Goal: Task Accomplishment & Management: Use online tool/utility

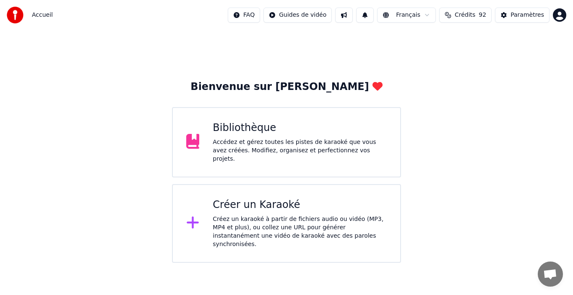
click at [292, 138] on div "Bibliothèque Accédez et gérez toutes les pistes de karaoké que vous avez créées…" at bounding box center [299, 143] width 174 height 42
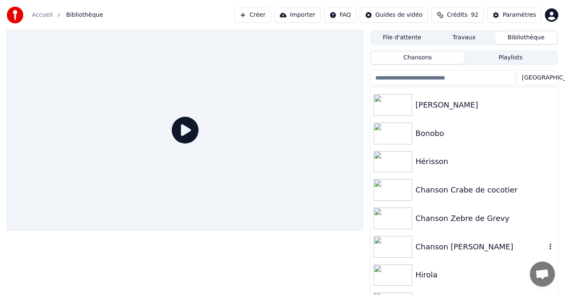
scroll to position [234, 0]
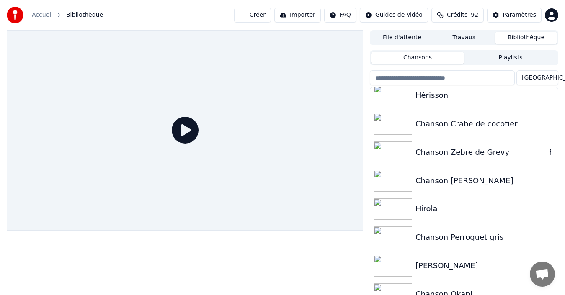
click at [475, 155] on div "Chanson Zebre de Grevy" at bounding box center [481, 153] width 131 height 12
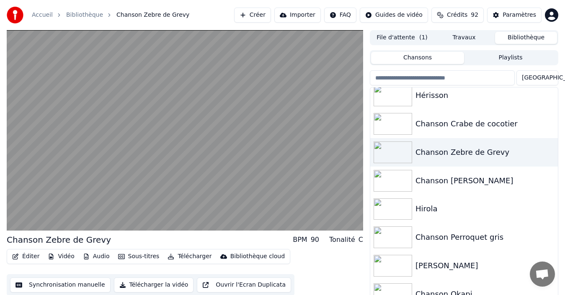
click at [51, 286] on button "Synchronisation manuelle" at bounding box center [60, 285] width 101 height 15
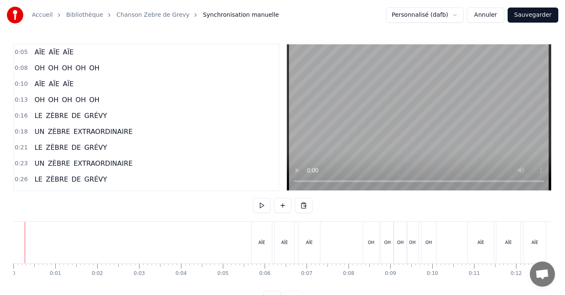
drag, startPoint x: 24, startPoint y: 249, endPoint x: 18, endPoint y: 249, distance: 6.3
drag, startPoint x: 14, startPoint y: 248, endPoint x: 0, endPoint y: 235, distance: 19.0
click at [0, 235] on div "Accueil Bibliothèque Chanson Zebre de Grevy Synchronisation manuelle Personnali…" at bounding box center [282, 153] width 565 height 306
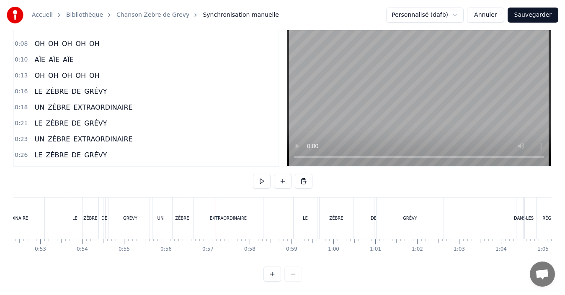
scroll to position [0, 2134]
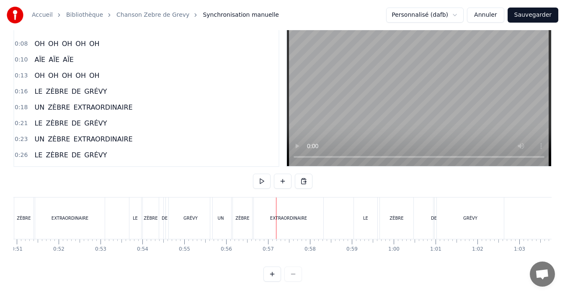
click at [301, 218] on div "EXTRAORDINAIRE" at bounding box center [289, 218] width 70 height 41
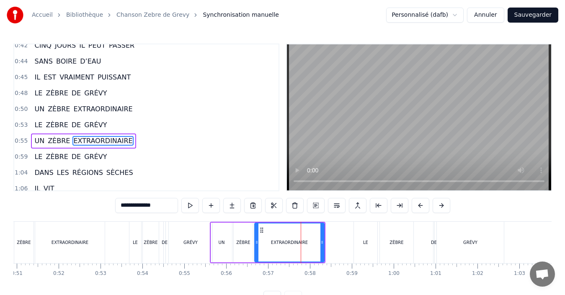
scroll to position [301, 0]
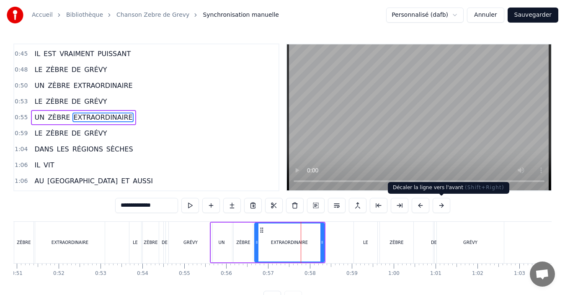
click at [443, 204] on button at bounding box center [442, 205] width 18 height 15
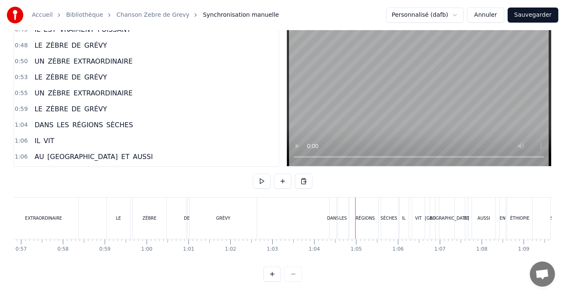
scroll to position [0, 2363]
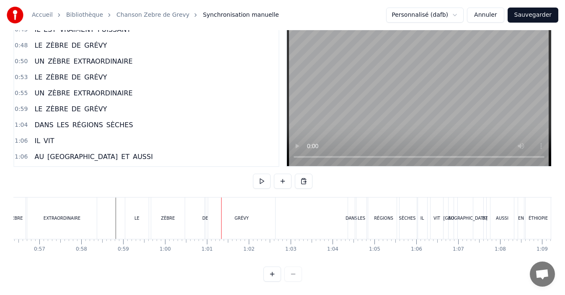
click at [170, 215] on div "ZÈBRE" at bounding box center [168, 218] width 14 height 6
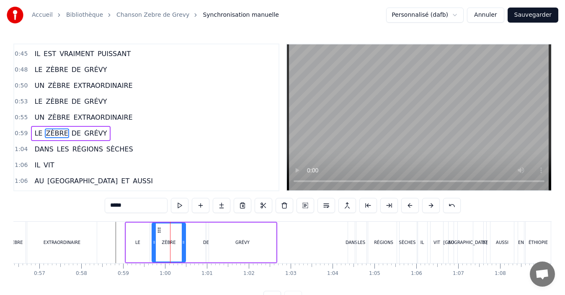
scroll to position [317, 0]
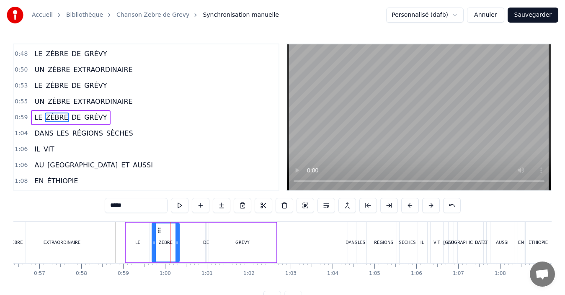
drag, startPoint x: 182, startPoint y: 239, endPoint x: 176, endPoint y: 238, distance: 6.3
click at [176, 238] on div at bounding box center [177, 243] width 3 height 38
click at [187, 244] on div "LE ZÈBRE DE GRÉVY" at bounding box center [201, 242] width 153 height 41
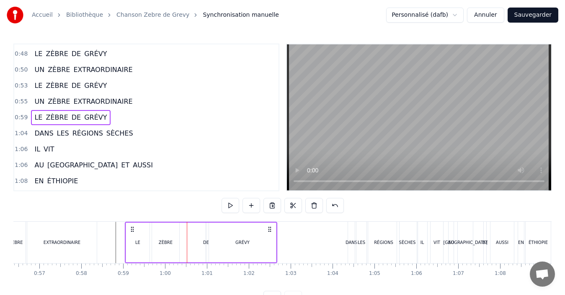
scroll to position [31, 0]
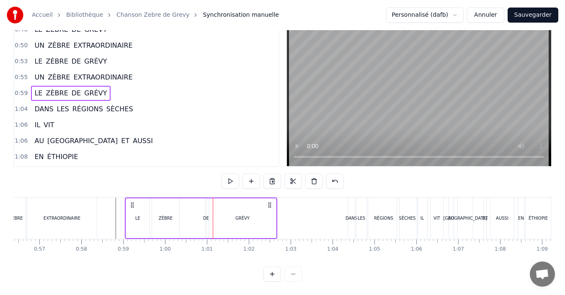
click at [207, 215] on div "DE" at bounding box center [206, 218] width 6 height 6
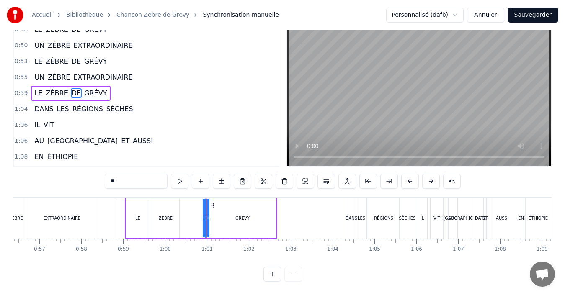
scroll to position [0, 0]
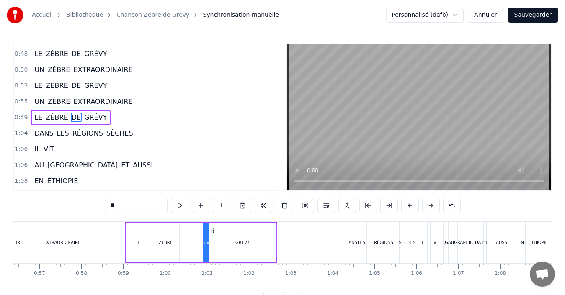
drag, startPoint x: 204, startPoint y: 242, endPoint x: 187, endPoint y: 242, distance: 17.2
click at [187, 242] on div "LE ZÈBRE DE GRÉVY" at bounding box center [201, 242] width 153 height 41
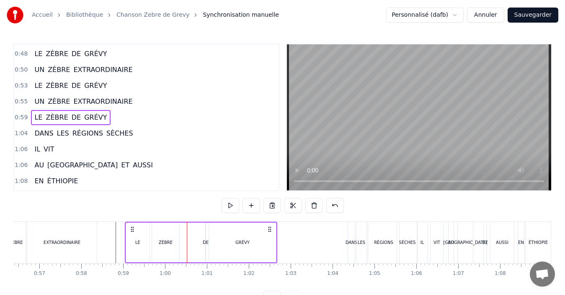
click at [205, 242] on div "DE" at bounding box center [206, 243] width 6 height 6
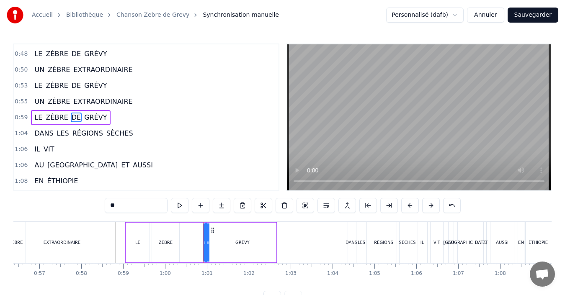
drag, startPoint x: 205, startPoint y: 242, endPoint x: 198, endPoint y: 242, distance: 7.5
click at [198, 242] on div "LE ZÈBRE DE GRÉVY" at bounding box center [201, 242] width 153 height 41
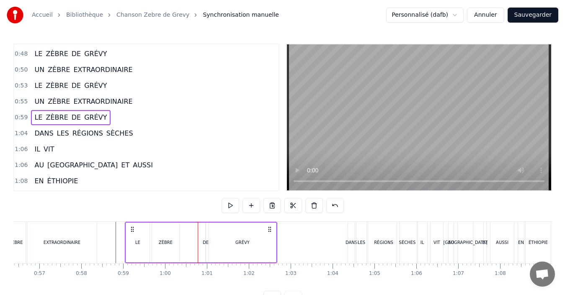
click at [207, 243] on div "DE" at bounding box center [206, 243] width 6 height 6
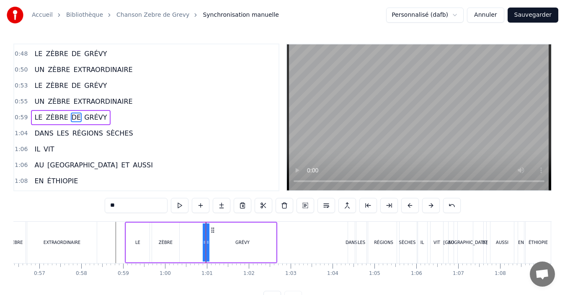
drag, startPoint x: 204, startPoint y: 241, endPoint x: 197, endPoint y: 241, distance: 6.7
click at [197, 241] on div "LE ZÈBRE DE GRÉVY" at bounding box center [201, 242] width 153 height 41
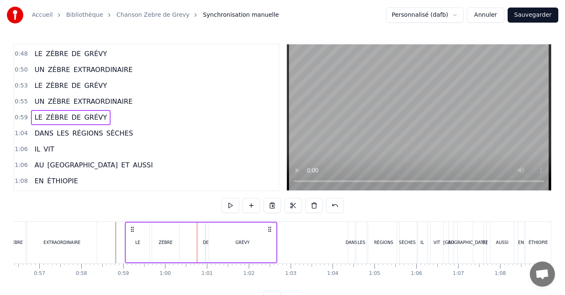
click at [207, 242] on div "DE" at bounding box center [206, 243] width 6 height 6
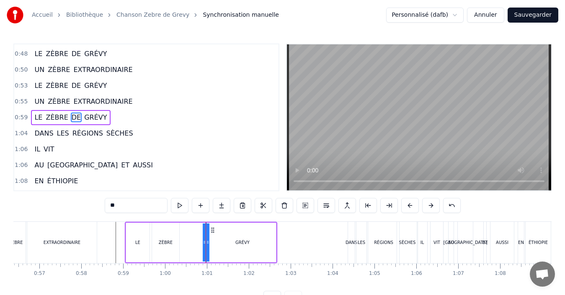
click at [215, 244] on div "GRÉVY" at bounding box center [242, 243] width 67 height 40
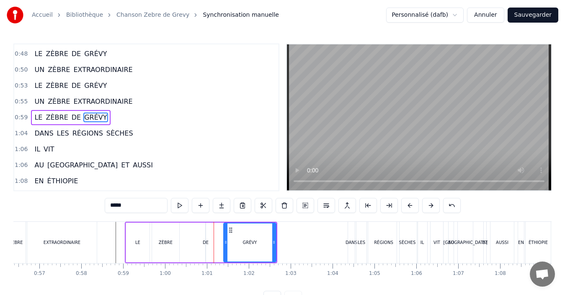
drag, startPoint x: 211, startPoint y: 242, endPoint x: 227, endPoint y: 244, distance: 15.6
click at [227, 244] on icon at bounding box center [225, 242] width 3 height 7
click at [207, 243] on div "DE" at bounding box center [206, 243] width 6 height 6
type input "**"
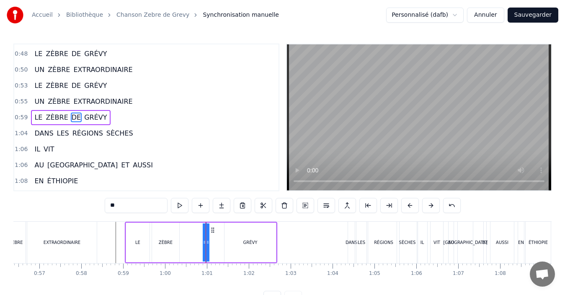
drag, startPoint x: 207, startPoint y: 243, endPoint x: 217, endPoint y: 243, distance: 9.2
click at [217, 243] on div "LE ZÈBRE DE GRÉVY" at bounding box center [201, 242] width 153 height 41
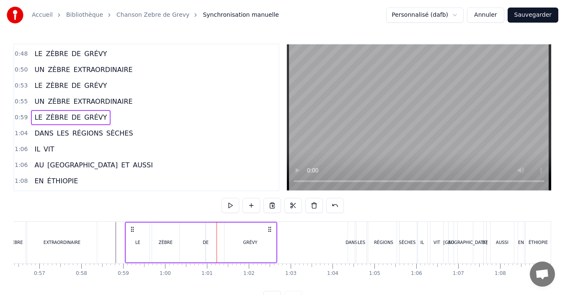
click at [206, 242] on div "DE" at bounding box center [206, 243] width 6 height 6
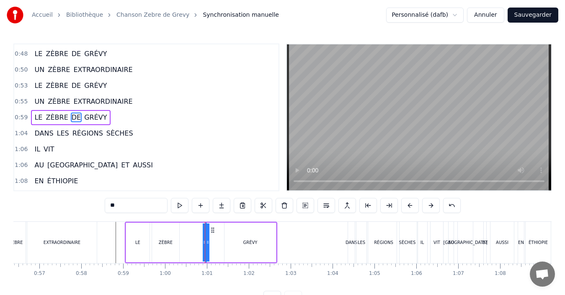
drag, startPoint x: 206, startPoint y: 243, endPoint x: 200, endPoint y: 242, distance: 5.9
click at [200, 242] on div "LE ZÈBRE DE GRÉVY" at bounding box center [201, 242] width 153 height 41
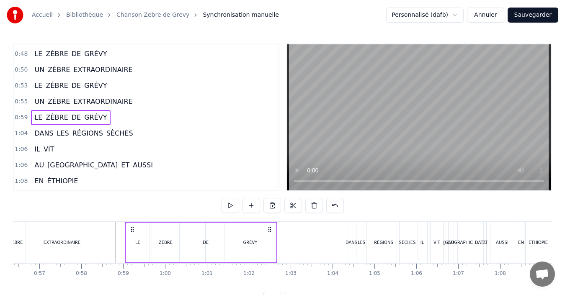
click at [206, 244] on div "DE" at bounding box center [206, 243] width 6 height 6
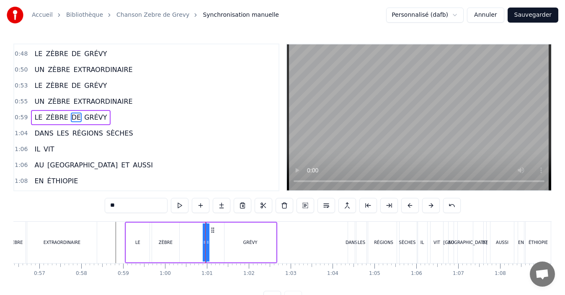
click at [206, 244] on icon at bounding box center [207, 242] width 3 height 7
drag, startPoint x: 206, startPoint y: 244, endPoint x: 198, endPoint y: 242, distance: 7.7
click at [198, 242] on div "LE ZÈBRE DE GRÉVY" at bounding box center [201, 242] width 153 height 41
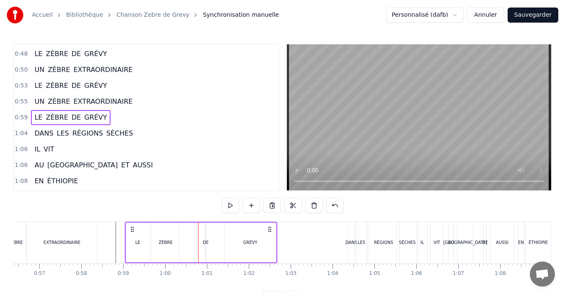
click at [202, 243] on div "LE ZÈBRE DE GRÉVY" at bounding box center [201, 242] width 153 height 41
click at [209, 245] on div "LE ZÈBRE DE GRÉVY" at bounding box center [201, 242] width 153 height 41
click at [239, 244] on div "GRÉVY" at bounding box center [251, 243] width 52 height 40
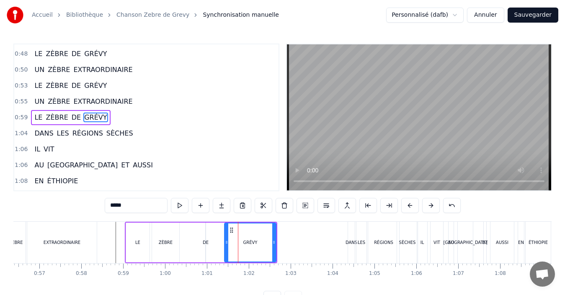
click at [204, 244] on div "DE" at bounding box center [206, 243] width 6 height 6
type input "**"
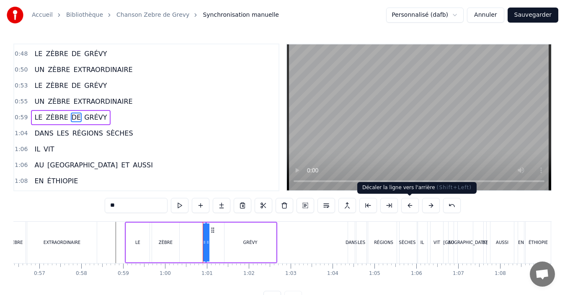
click at [408, 208] on button at bounding box center [411, 205] width 18 height 15
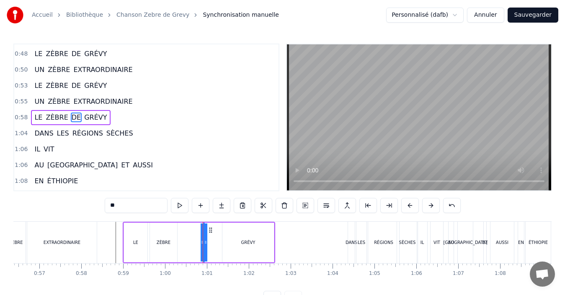
click at [409, 208] on button at bounding box center [411, 205] width 18 height 15
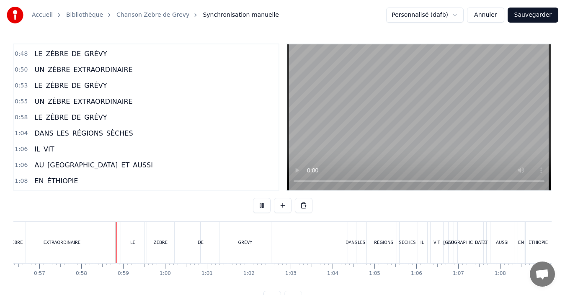
scroll to position [31, 0]
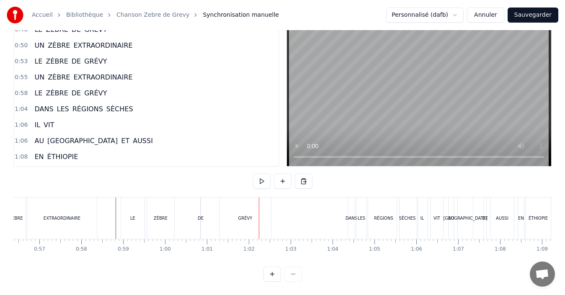
click at [240, 215] on div "GRÉVY" at bounding box center [246, 218] width 52 height 41
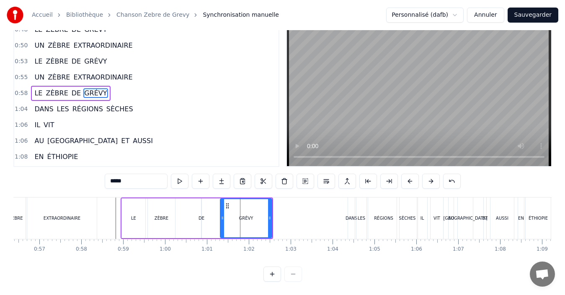
scroll to position [0, 0]
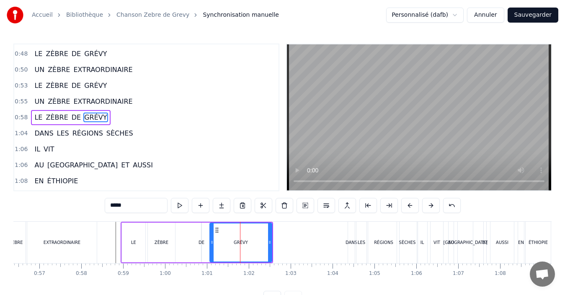
drag, startPoint x: 223, startPoint y: 245, endPoint x: 213, endPoint y: 243, distance: 10.7
click at [213, 243] on icon at bounding box center [211, 242] width 3 height 7
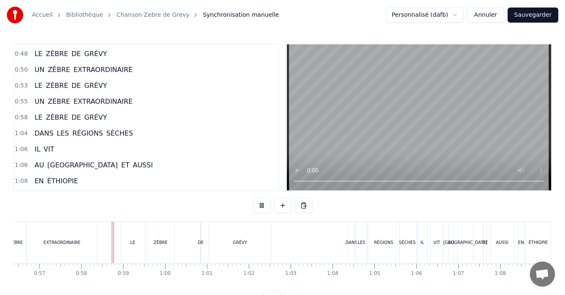
scroll to position [31, 0]
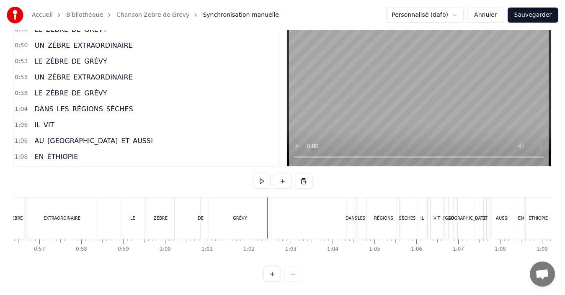
click at [230, 220] on div "GRÉVY" at bounding box center [240, 218] width 62 height 41
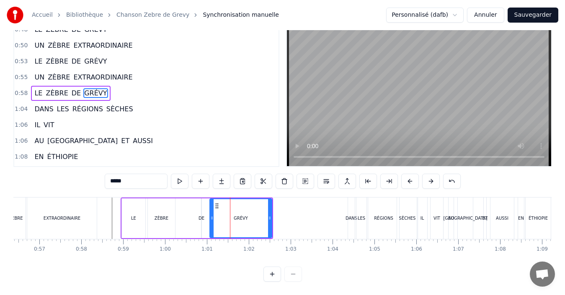
scroll to position [0, 0]
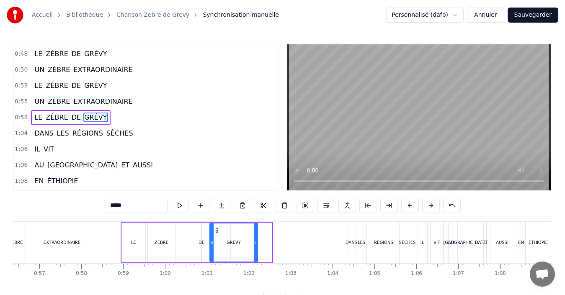
drag, startPoint x: 270, startPoint y: 249, endPoint x: 256, endPoint y: 249, distance: 14.3
click at [256, 249] on div at bounding box center [255, 243] width 3 height 38
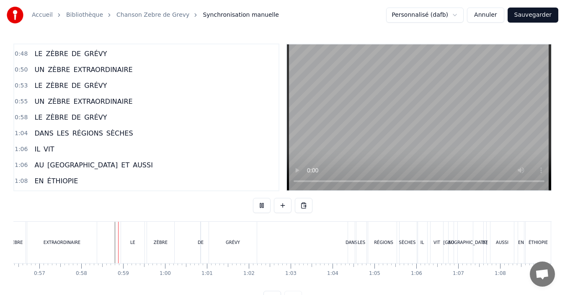
scroll to position [31, 0]
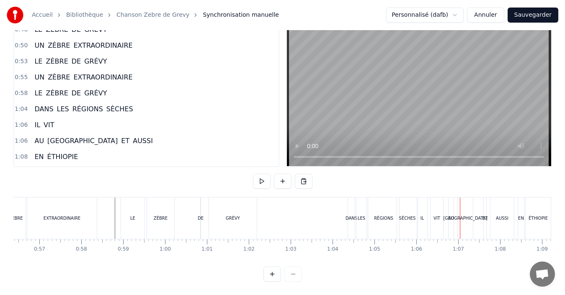
click at [409, 220] on div "SÈCHES" at bounding box center [407, 218] width 21 height 41
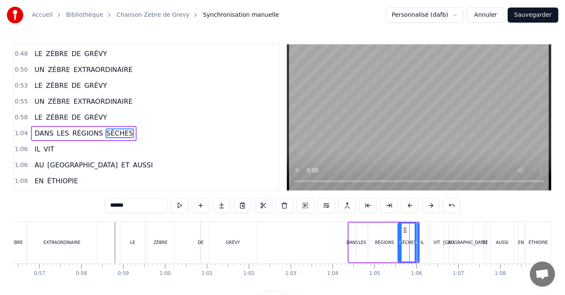
scroll to position [333, 0]
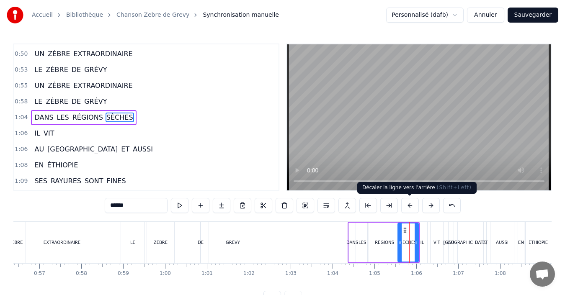
click at [408, 205] on button at bounding box center [411, 205] width 18 height 15
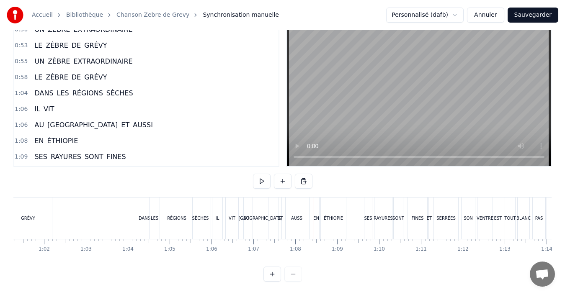
scroll to position [0, 2526]
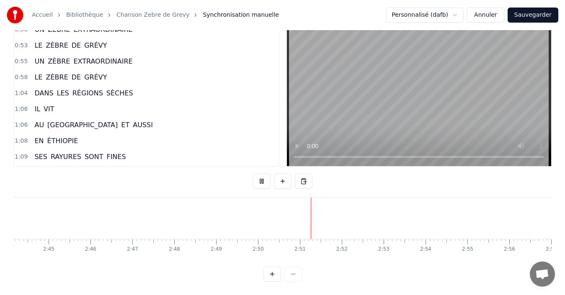
scroll to position [0, 7005]
click at [263, 176] on button at bounding box center [262, 181] width 18 height 15
click at [551, 16] on button "Sauvegarder" at bounding box center [533, 15] width 51 height 15
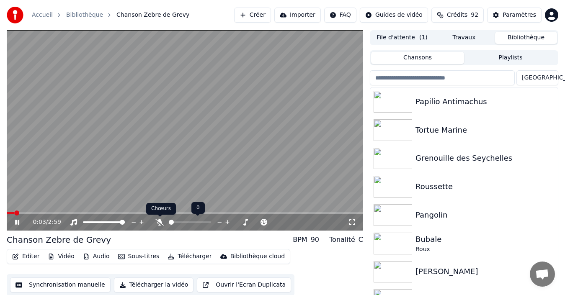
click at [157, 222] on icon at bounding box center [159, 222] width 8 height 7
click at [16, 223] on icon at bounding box center [17, 222] width 4 height 5
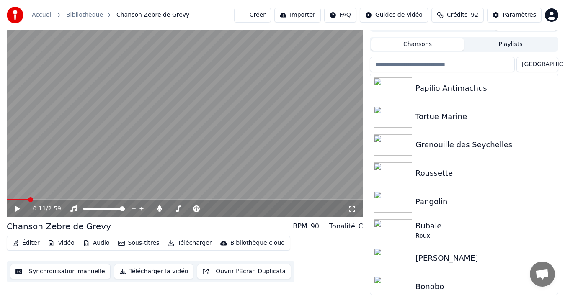
click at [148, 274] on button "Télécharger la vidéo" at bounding box center [154, 271] width 80 height 15
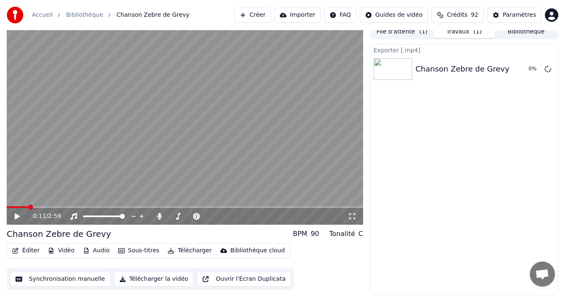
click at [514, 31] on div "File d'attente ( 1 ) Travaux ( 1 ) Bibliothèque" at bounding box center [464, 31] width 189 height 15
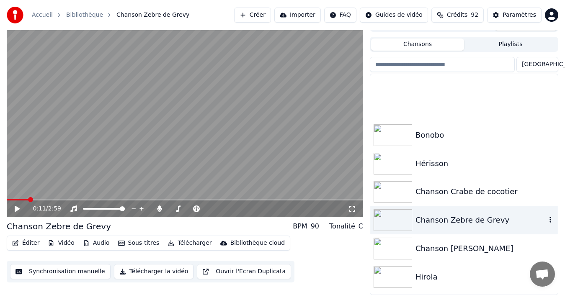
scroll to position [210, 0]
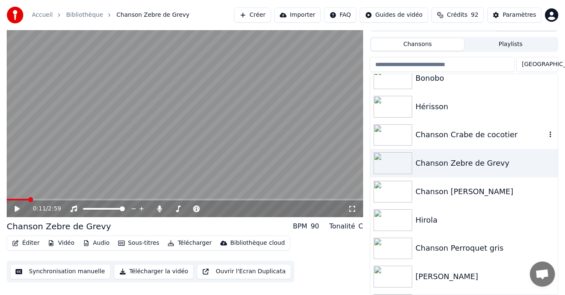
click at [451, 143] on div "Chanson Crabe de cocotier" at bounding box center [465, 135] width 188 height 29
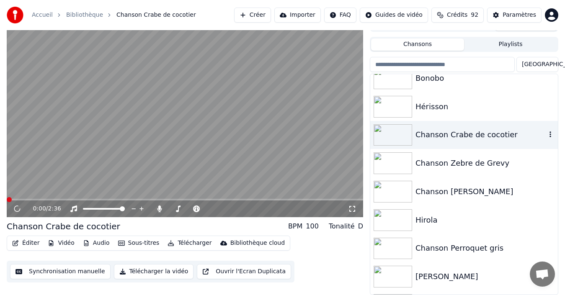
click at [44, 274] on button "Synchronisation manuelle" at bounding box center [60, 271] width 101 height 15
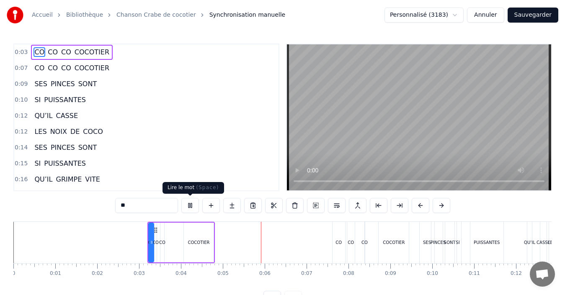
click at [188, 205] on button at bounding box center [190, 205] width 18 height 15
click at [40, 16] on link "Accueil" at bounding box center [42, 15] width 21 height 8
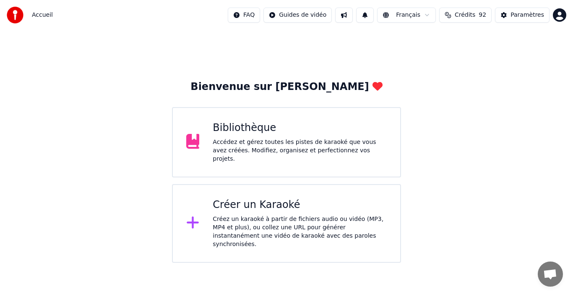
click at [329, 161] on div "Bibliothèque Accédez et gérez toutes les pistes de karaoké que vous avez créées…" at bounding box center [286, 142] width 229 height 70
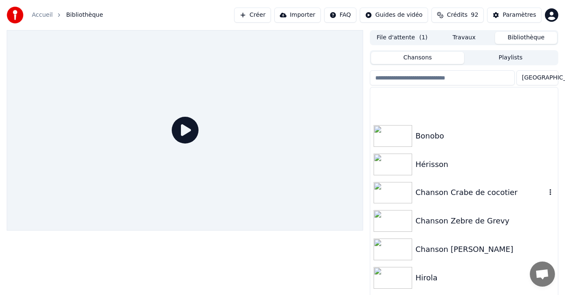
scroll to position [210, 0]
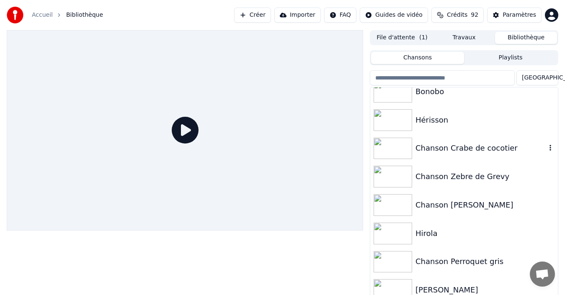
click at [485, 153] on div "Chanson Crabe de cocotier" at bounding box center [481, 149] width 131 height 12
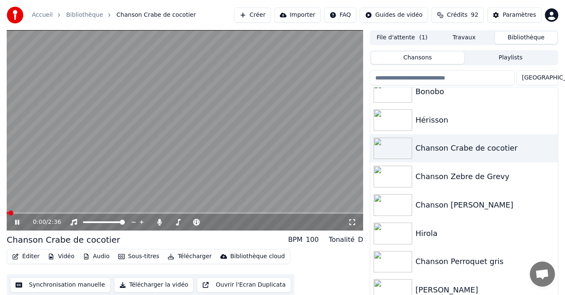
click at [17, 223] on icon at bounding box center [17, 222] width 4 height 5
click at [77, 288] on button "Synchronisation manuelle" at bounding box center [60, 285] width 101 height 15
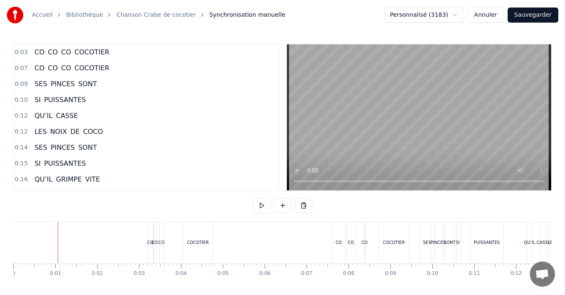
click at [12, 239] on div "Accueil Bibliothèque Chanson Crabe de cocotier Synchronisation manuelle Personn…" at bounding box center [282, 153] width 565 height 306
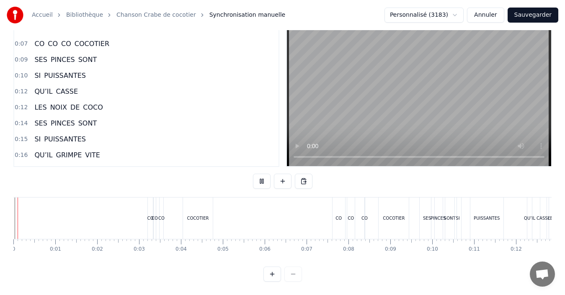
scroll to position [31, 0]
click at [398, 215] on div "COCOTIER" at bounding box center [394, 218] width 22 height 6
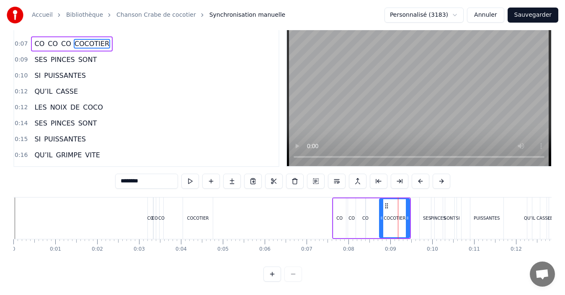
scroll to position [0, 0]
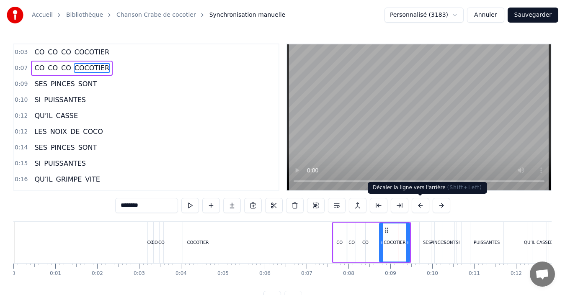
click at [417, 209] on button at bounding box center [421, 205] width 18 height 15
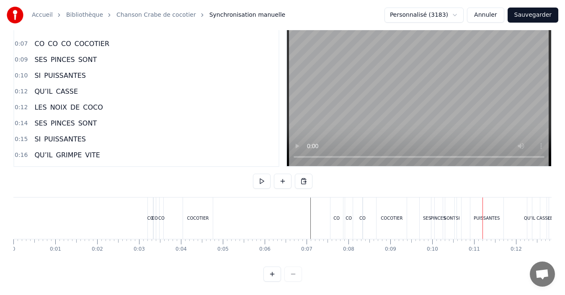
click at [491, 215] on div "PUISSANTES" at bounding box center [487, 218] width 26 height 6
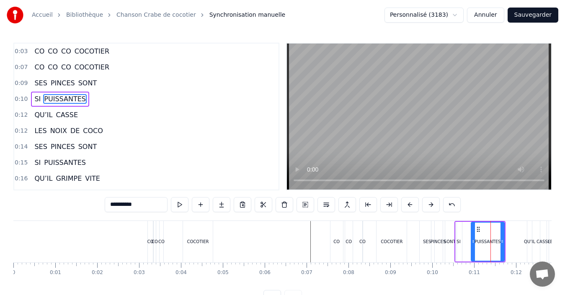
scroll to position [0, 0]
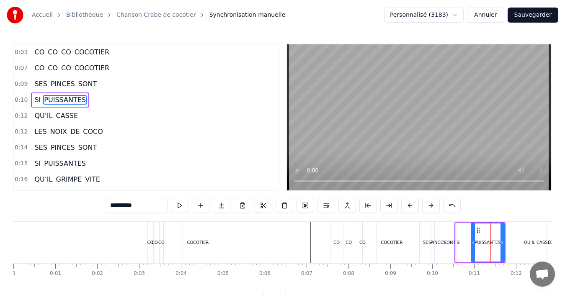
click at [436, 241] on div "PINCES" at bounding box center [438, 243] width 15 height 6
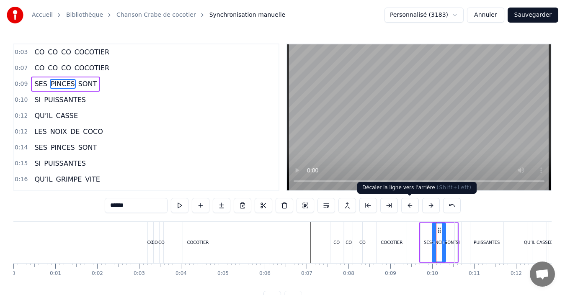
click at [411, 207] on button at bounding box center [411, 205] width 18 height 15
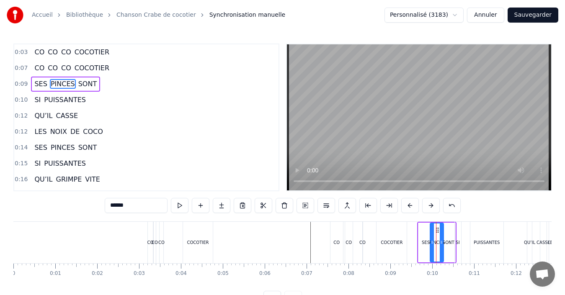
click at [479, 243] on div "PUISSANTES" at bounding box center [487, 243] width 26 height 6
type input "**********"
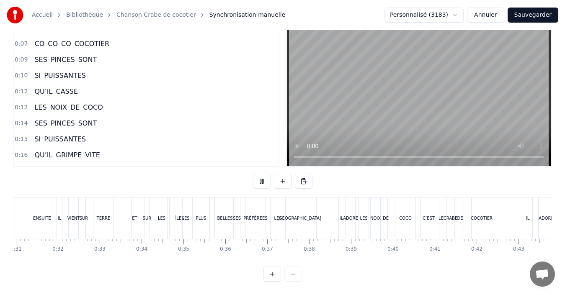
scroll to position [0, 1383]
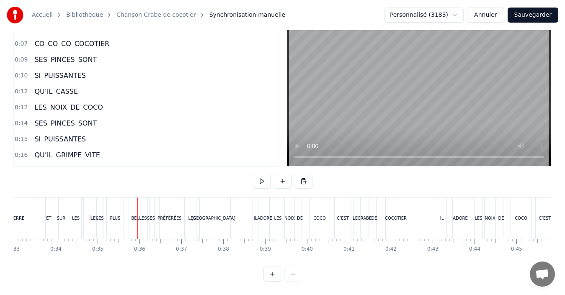
click at [47, 215] on div "ET" at bounding box center [49, 218] width 6 height 41
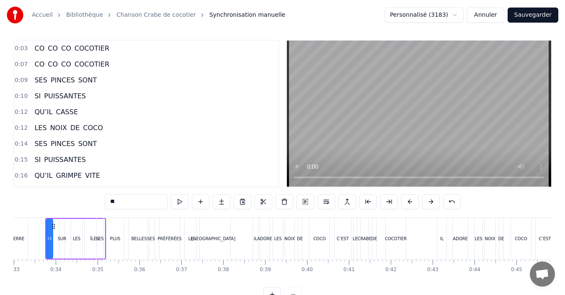
scroll to position [0, 1375]
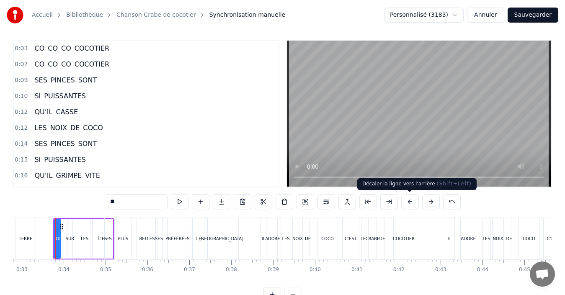
drag, startPoint x: 408, startPoint y: 206, endPoint x: 416, endPoint y: 200, distance: 9.6
click at [409, 206] on button at bounding box center [411, 201] width 18 height 15
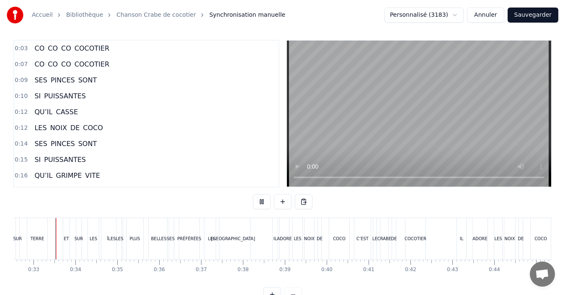
scroll to position [31, 0]
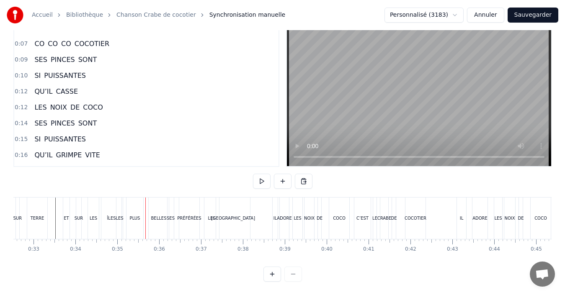
click at [136, 216] on div "PLUS" at bounding box center [135, 218] width 17 height 41
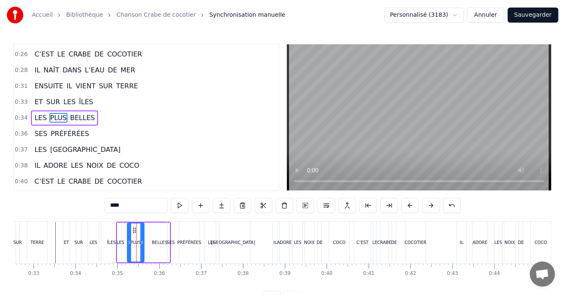
scroll to position [205, 0]
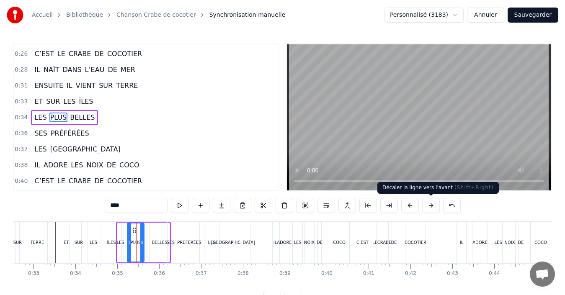
click at [428, 210] on button at bounding box center [431, 205] width 18 height 15
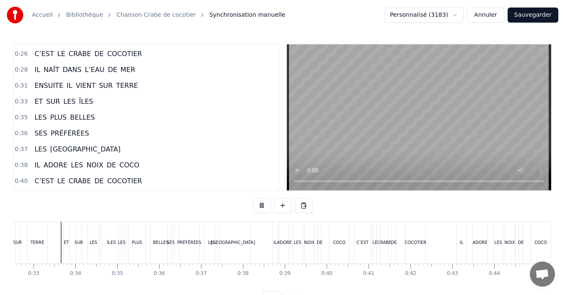
scroll to position [31, 0]
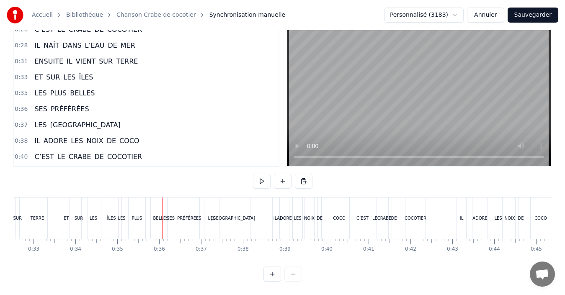
click at [140, 216] on div "PLUS" at bounding box center [137, 218] width 17 height 41
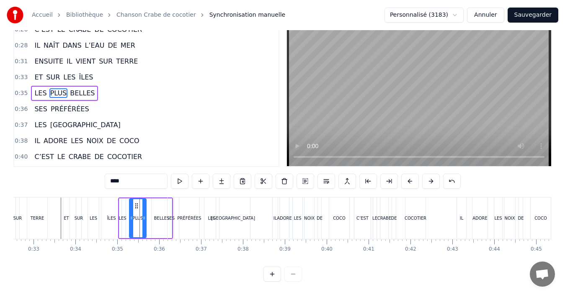
scroll to position [0, 0]
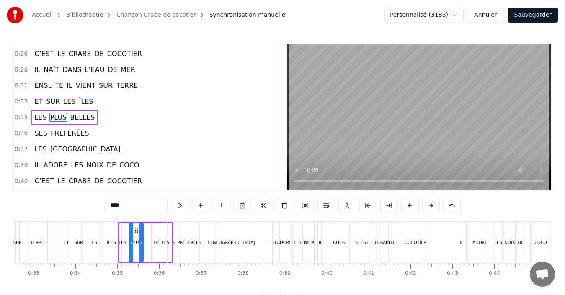
click at [141, 251] on div at bounding box center [141, 243] width 3 height 38
click at [165, 253] on div "BELLES" at bounding box center [162, 243] width 20 height 40
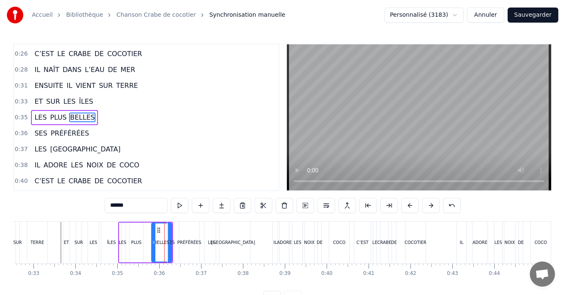
click at [196, 249] on div "PRÉFÉRÉES" at bounding box center [189, 242] width 20 height 41
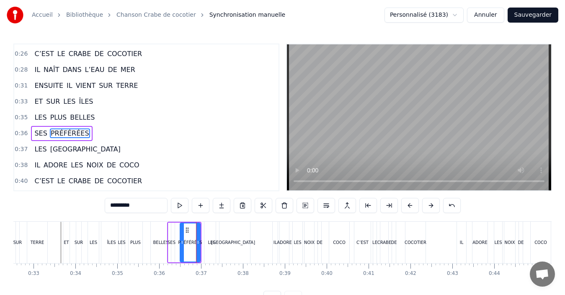
scroll to position [221, 0]
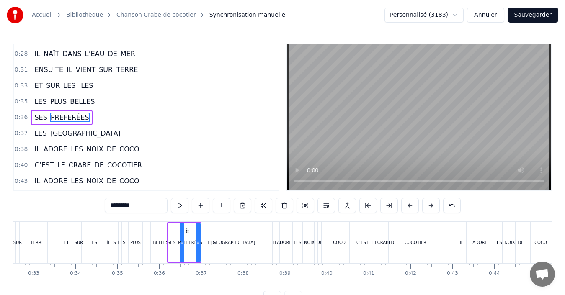
click at [230, 244] on div "[GEOGRAPHIC_DATA]" at bounding box center [233, 243] width 44 height 6
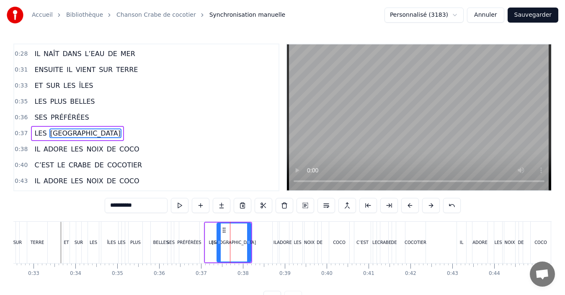
scroll to position [237, 0]
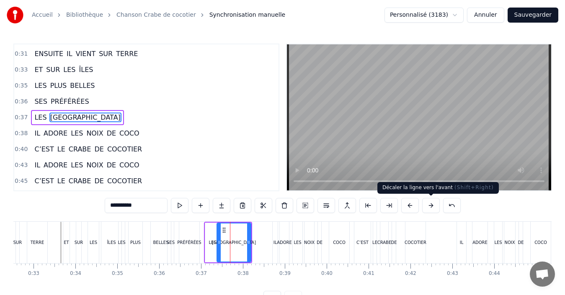
click at [434, 210] on button at bounding box center [431, 205] width 18 height 15
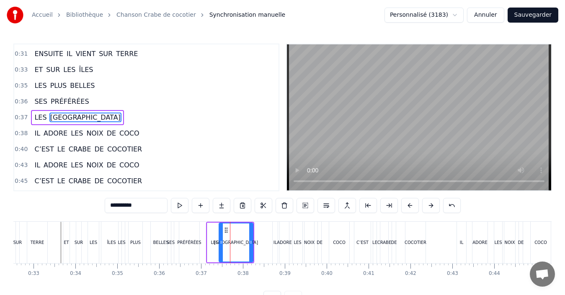
click at [181, 248] on div "PRÉFÉRÉES" at bounding box center [189, 242] width 20 height 41
type input "*********"
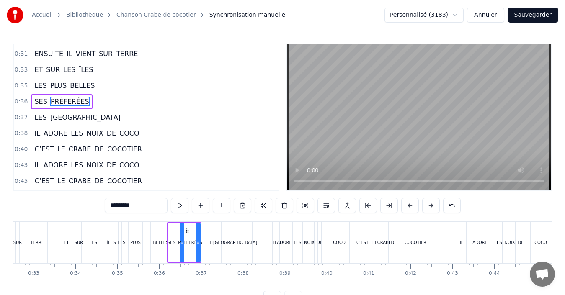
scroll to position [221, 0]
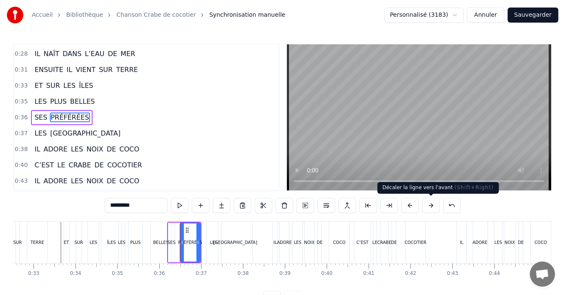
click at [432, 206] on button at bounding box center [431, 205] width 18 height 15
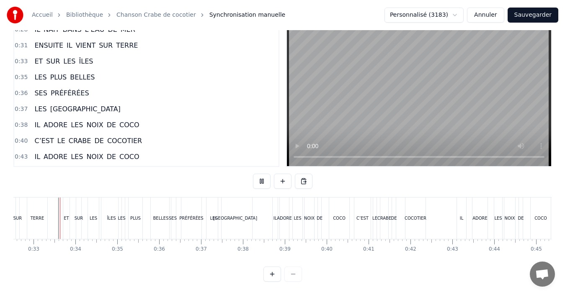
scroll to position [31, 0]
click at [96, 219] on div "LES" at bounding box center [93, 218] width 11 height 41
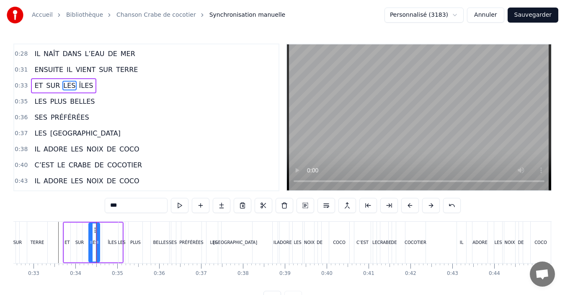
scroll to position [189, 0]
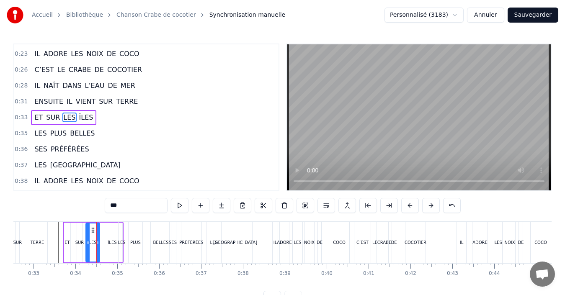
click at [88, 248] on div at bounding box center [87, 243] width 3 height 38
click at [114, 246] on div "ÎLES" at bounding box center [112, 243] width 20 height 40
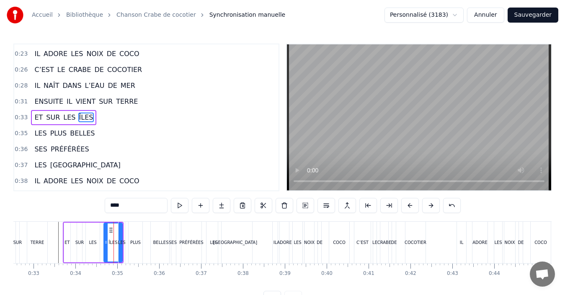
drag, startPoint x: 105, startPoint y: 250, endPoint x: 106, endPoint y: 254, distance: 4.9
click at [106, 254] on div at bounding box center [105, 243] width 3 height 38
click at [119, 251] on div "LES" at bounding box center [122, 242] width 6 height 41
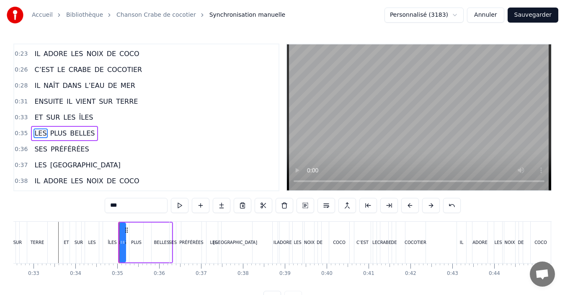
scroll to position [205, 0]
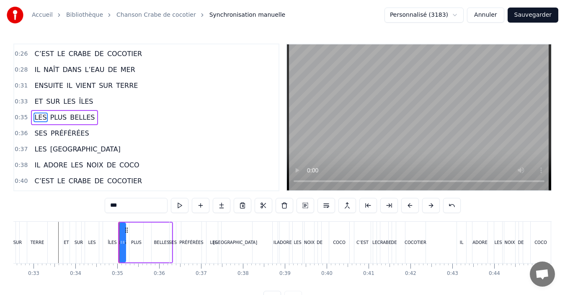
click at [120, 252] on div at bounding box center [121, 243] width 3 height 38
drag, startPoint x: 123, startPoint y: 249, endPoint x: 129, endPoint y: 249, distance: 6.3
click at [129, 249] on div at bounding box center [129, 243] width 3 height 38
click at [111, 246] on div "ÎLES" at bounding box center [112, 243] width 9 height 6
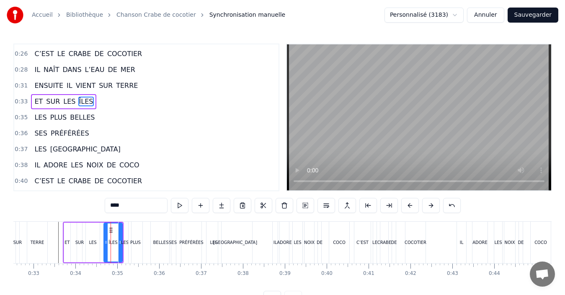
scroll to position [189, 0]
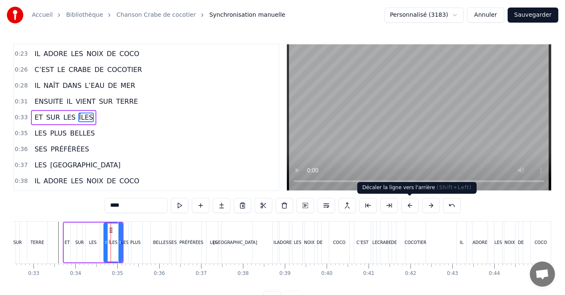
click at [411, 210] on button at bounding box center [411, 205] width 18 height 15
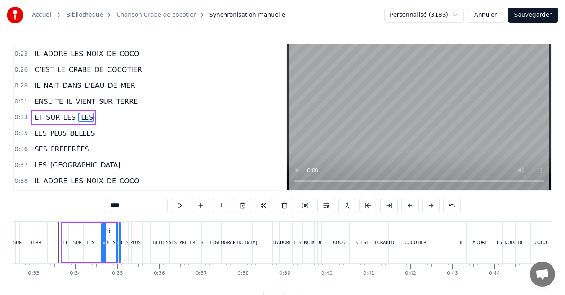
click at [411, 210] on button at bounding box center [411, 205] width 18 height 15
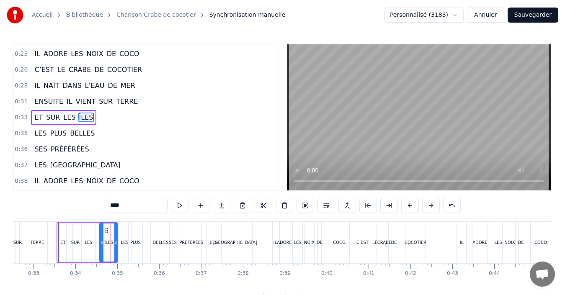
click at [411, 210] on button at bounding box center [411, 205] width 18 height 15
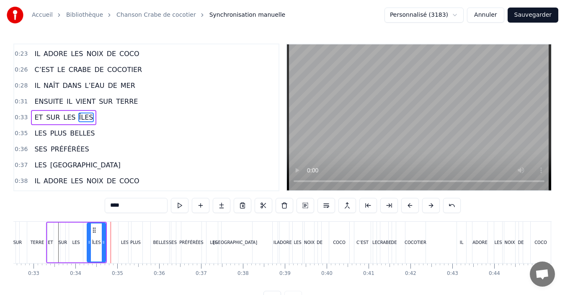
click at [118, 245] on div "LES" at bounding box center [124, 242] width 13 height 41
type input "***"
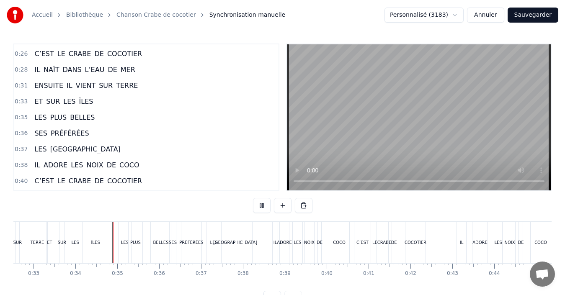
scroll to position [31, 0]
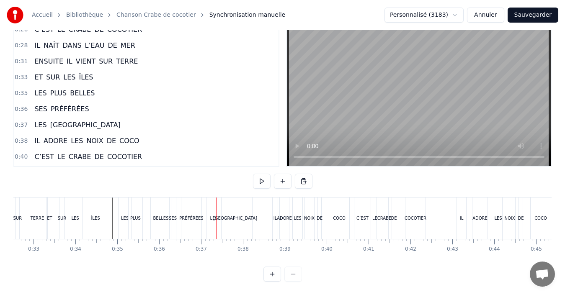
click at [131, 220] on div "PLUS" at bounding box center [136, 218] width 14 height 41
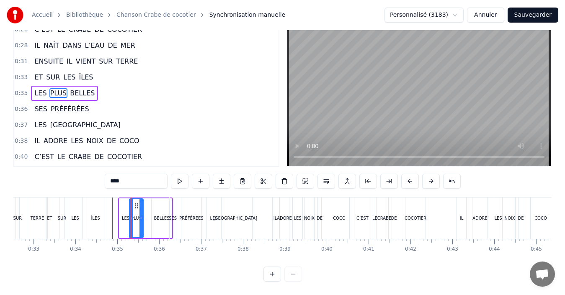
scroll to position [0, 0]
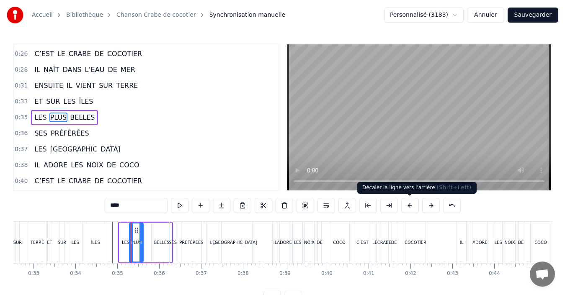
click at [408, 210] on button at bounding box center [411, 205] width 18 height 15
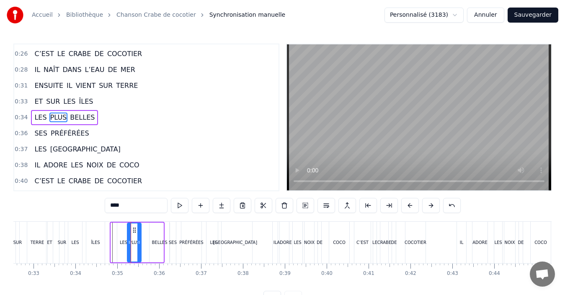
click at [408, 210] on button at bounding box center [411, 205] width 18 height 15
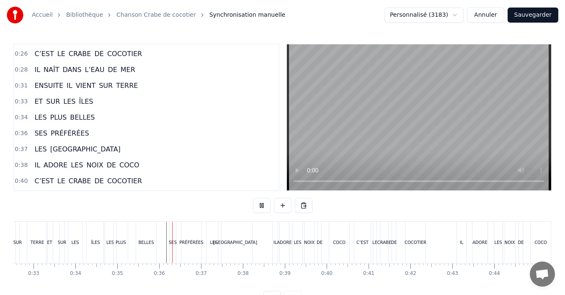
scroll to position [31, 0]
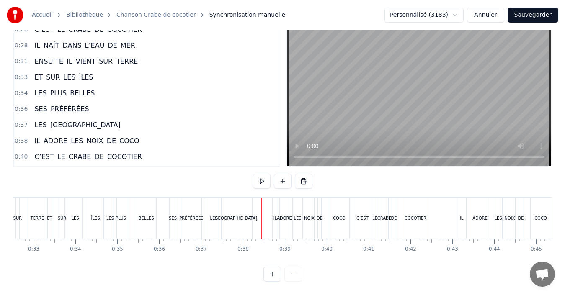
click at [229, 215] on div "[GEOGRAPHIC_DATA]" at bounding box center [235, 218] width 34 height 41
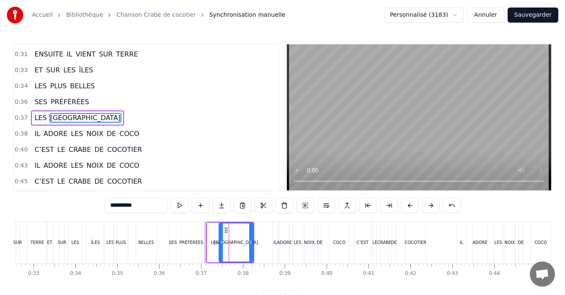
scroll to position [237, 0]
click at [223, 246] on div at bounding box center [222, 243] width 3 height 38
click at [187, 245] on div "PRÉFÉRÉES" at bounding box center [191, 243] width 24 height 6
type input "*********"
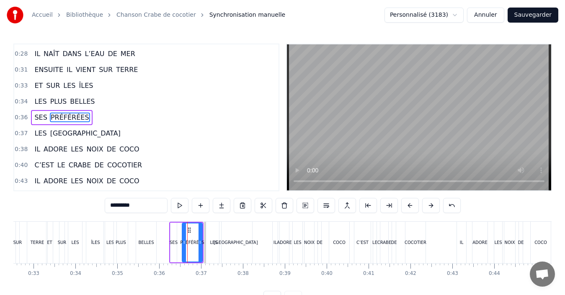
scroll to position [31, 0]
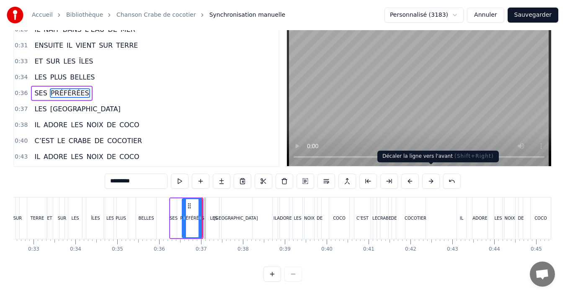
click at [432, 177] on button at bounding box center [431, 181] width 18 height 15
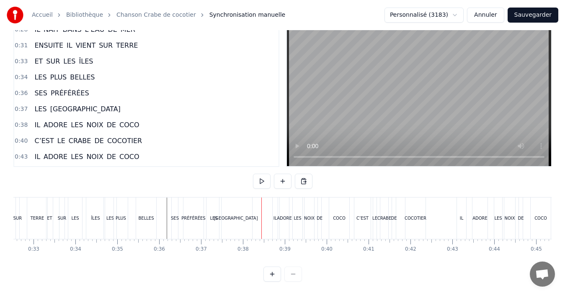
click at [146, 215] on div "BELLES" at bounding box center [147, 218] width 16 height 6
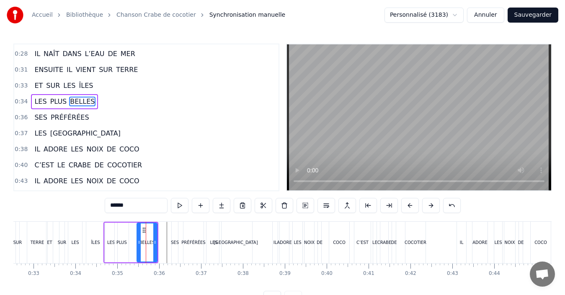
scroll to position [205, 0]
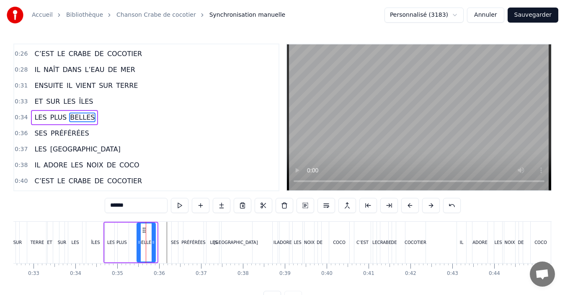
click at [153, 246] on div at bounding box center [153, 243] width 3 height 38
click at [119, 244] on div "PLUS" at bounding box center [122, 243] width 10 height 6
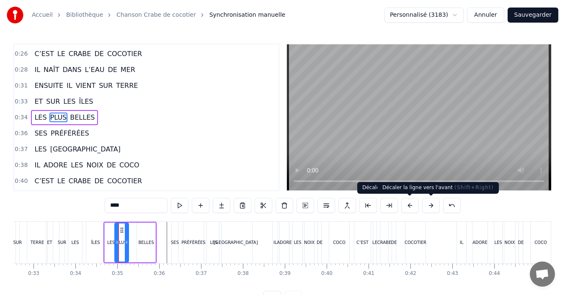
click at [425, 207] on button at bounding box center [431, 205] width 18 height 15
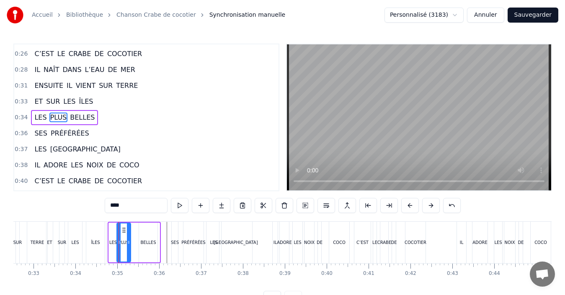
click at [425, 207] on button at bounding box center [431, 205] width 18 height 15
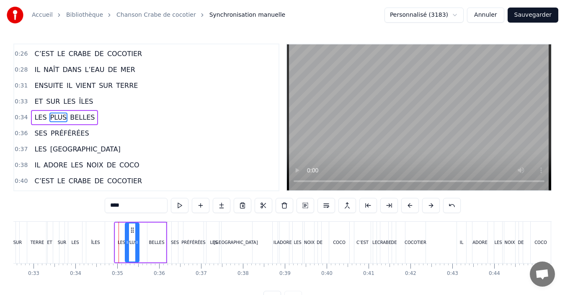
click at [148, 246] on div "BELLES" at bounding box center [156, 243] width 19 height 40
type input "******"
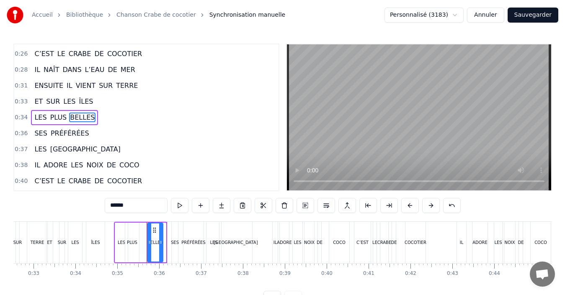
click at [159, 246] on icon at bounding box center [160, 242] width 3 height 7
drag, startPoint x: 150, startPoint y: 245, endPoint x: 145, endPoint y: 245, distance: 5.0
click at [145, 245] on icon at bounding box center [144, 242] width 3 height 7
click at [155, 246] on icon at bounding box center [156, 242] width 3 height 7
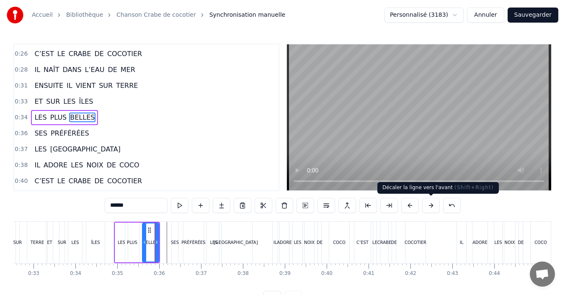
click at [430, 210] on button at bounding box center [431, 205] width 18 height 15
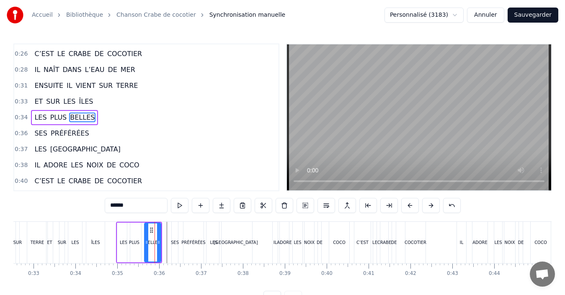
click at [431, 210] on button at bounding box center [431, 205] width 18 height 15
click at [422, 198] on button at bounding box center [431, 205] width 18 height 15
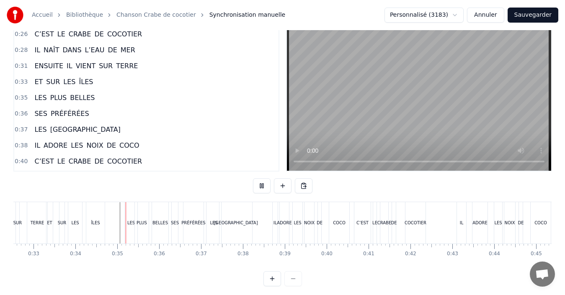
scroll to position [31, 0]
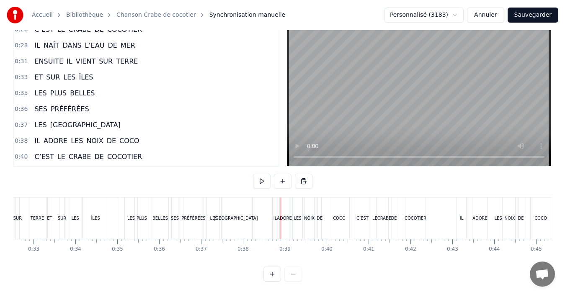
click at [32, 218] on div "TERRE" at bounding box center [37, 218] width 20 height 41
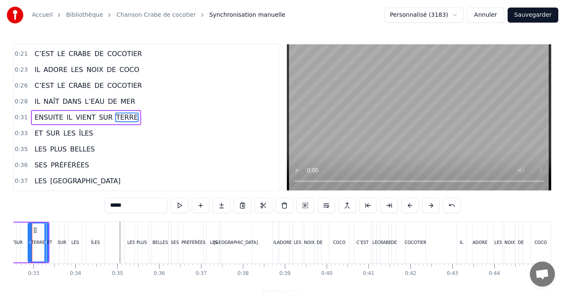
scroll to position [0, 1340]
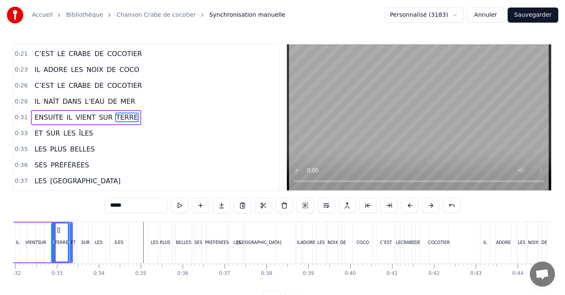
click at [111, 247] on div "ÎLES" at bounding box center [119, 242] width 18 height 41
type input "****"
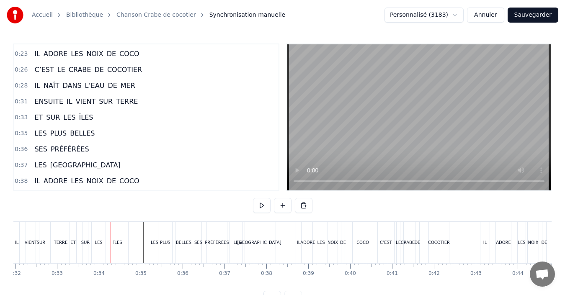
click at [122, 248] on div "ÎLES" at bounding box center [117, 242] width 21 height 41
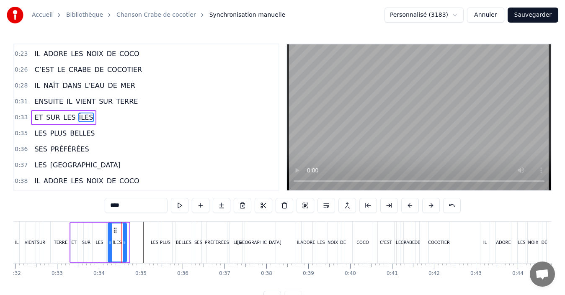
click at [124, 248] on div at bounding box center [124, 243] width 3 height 38
click at [97, 246] on div "LES" at bounding box center [100, 243] width 14 height 40
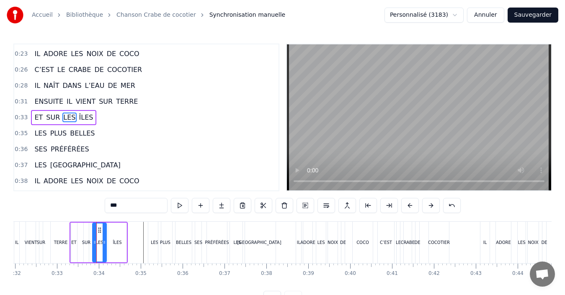
click at [103, 248] on div at bounding box center [104, 243] width 3 height 38
click at [84, 248] on div "SUR" at bounding box center [86, 243] width 5 height 40
click at [75, 248] on div "ET" at bounding box center [74, 243] width 6 height 40
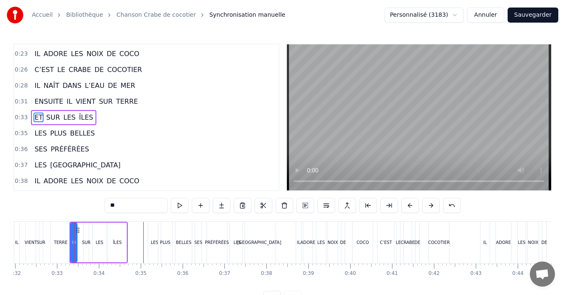
click at [122, 244] on div "ÎLES" at bounding box center [117, 243] width 18 height 40
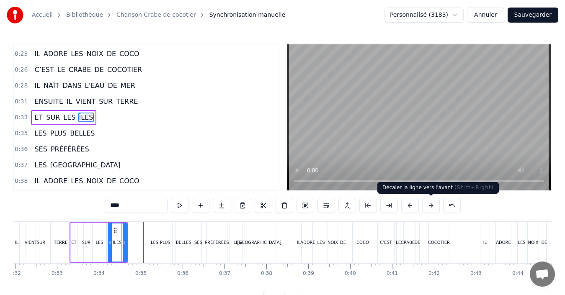
click at [427, 205] on button at bounding box center [431, 205] width 18 height 15
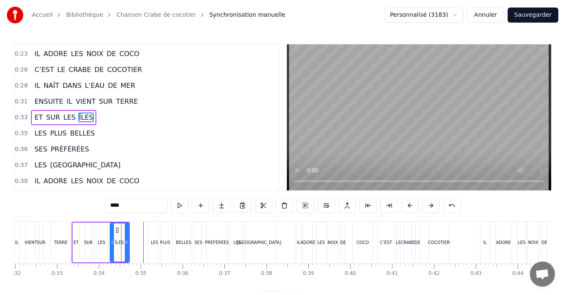
click at [429, 205] on button at bounding box center [431, 205] width 18 height 15
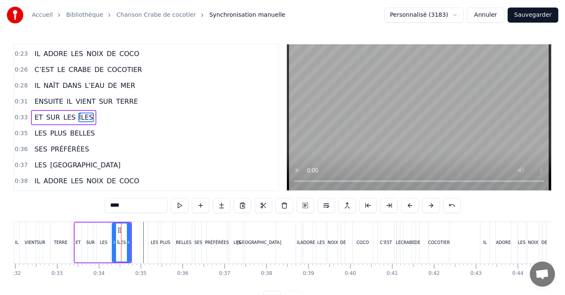
click at [429, 205] on button at bounding box center [431, 205] width 18 height 15
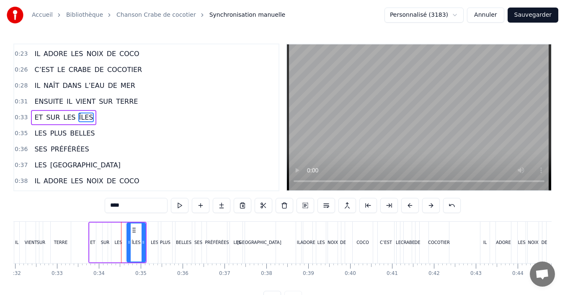
click at [429, 205] on button at bounding box center [431, 205] width 18 height 15
click at [158, 246] on div "PLUS" at bounding box center [165, 242] width 15 height 41
type input "****"
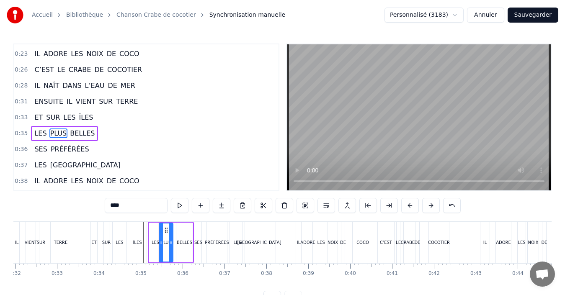
scroll to position [205, 0]
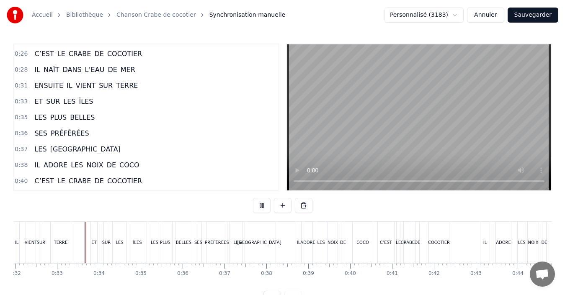
scroll to position [31, 0]
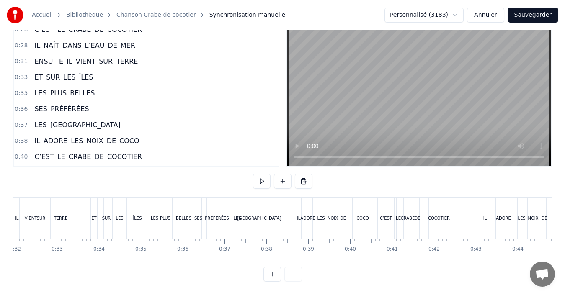
click at [308, 215] on div "ADORE" at bounding box center [308, 218] width 15 height 6
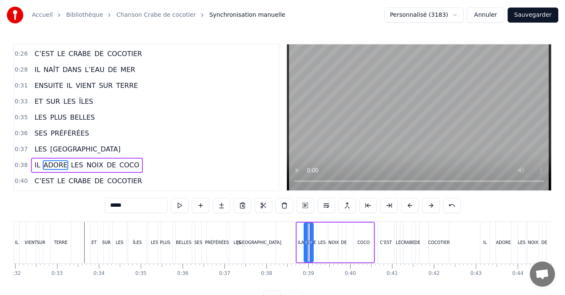
scroll to position [253, 0]
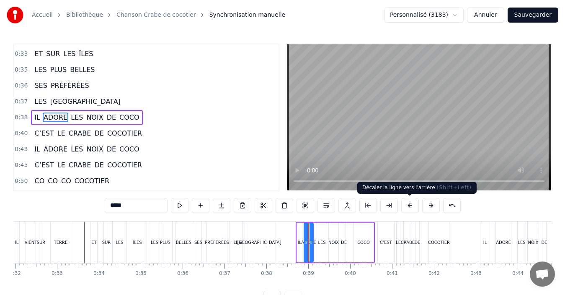
click at [414, 207] on button at bounding box center [411, 205] width 18 height 15
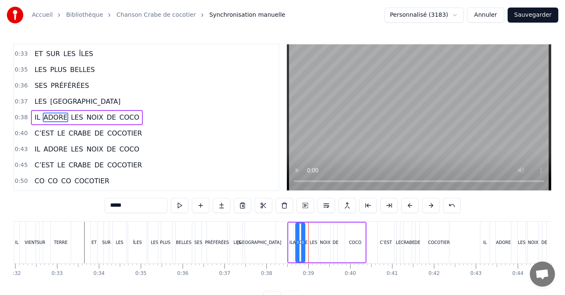
click at [414, 207] on button at bounding box center [411, 205] width 18 height 15
click at [277, 249] on div "LES SEYCHELLES" at bounding box center [254, 242] width 48 height 41
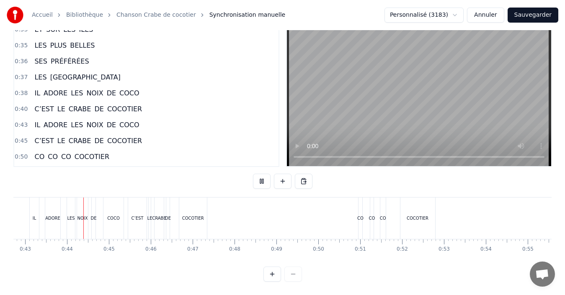
scroll to position [0, 1798]
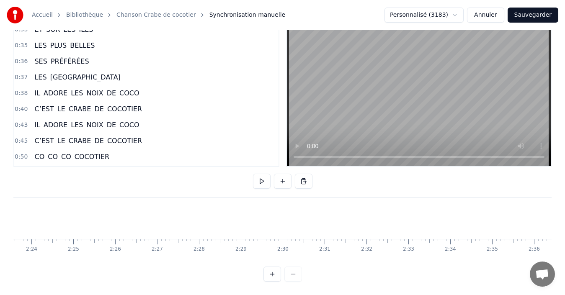
scroll to position [0, 6018]
click at [536, 13] on button "Sauvegarder" at bounding box center [533, 15] width 51 height 15
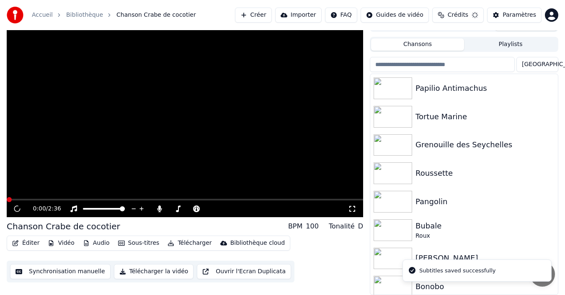
scroll to position [13, 0]
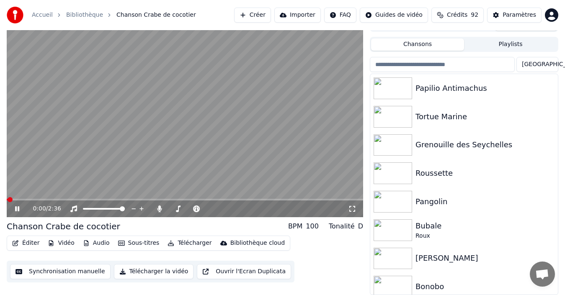
click at [19, 209] on icon at bounding box center [17, 209] width 4 height 5
click at [142, 275] on button "Télécharger la vidéo" at bounding box center [154, 271] width 80 height 15
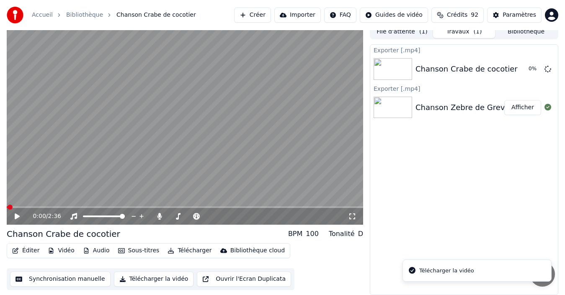
scroll to position [6, 0]
click at [542, 33] on div "File d'attente ( 1 ) Travaux ( 1 ) Bibliothèque Exporter [.mp4] Chanson Crabe d…" at bounding box center [464, 159] width 189 height 271
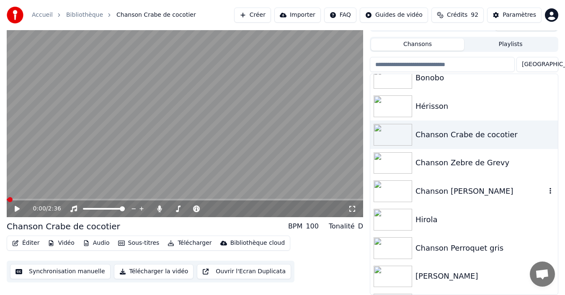
scroll to position [234, 0]
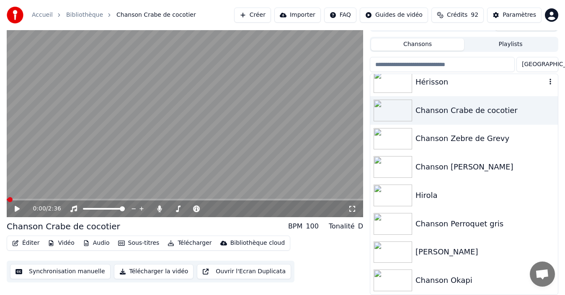
click at [442, 83] on div "Hérisson" at bounding box center [481, 82] width 131 height 12
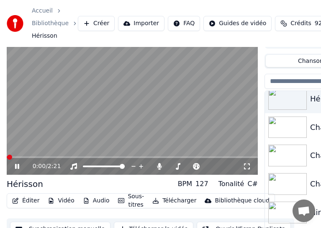
click at [18, 166] on icon at bounding box center [17, 166] width 4 height 5
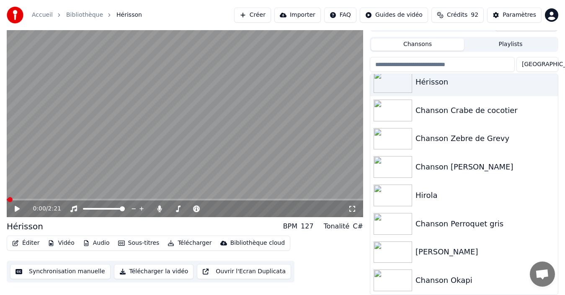
click at [69, 275] on button "Synchronisation manuelle" at bounding box center [60, 271] width 101 height 15
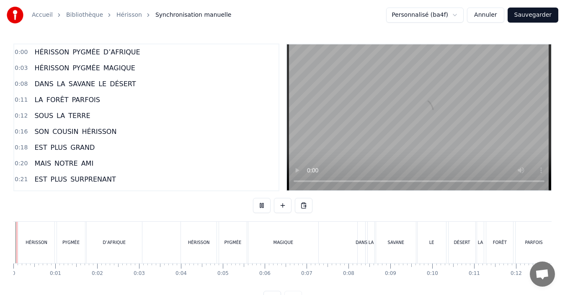
scroll to position [31, 0]
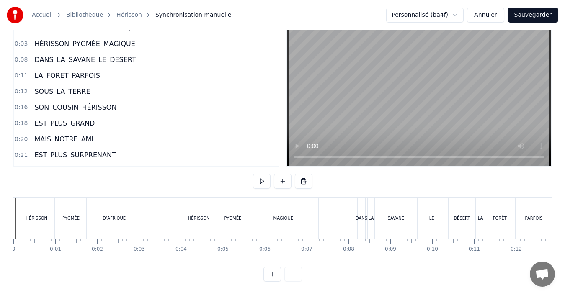
click at [121, 215] on div "D’AFRIQUE" at bounding box center [114, 218] width 23 height 6
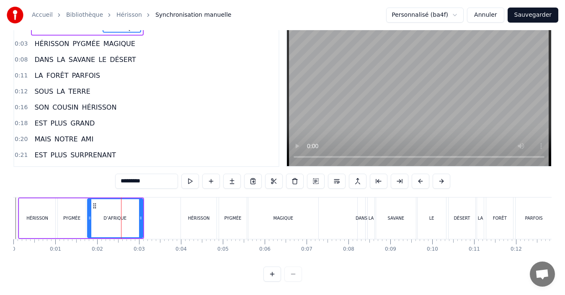
scroll to position [0, 0]
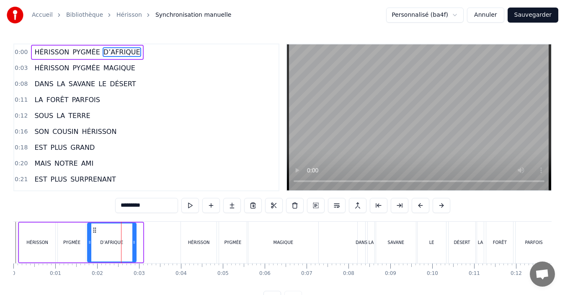
drag, startPoint x: 141, startPoint y: 243, endPoint x: 135, endPoint y: 242, distance: 6.8
click at [135, 242] on icon at bounding box center [133, 242] width 3 height 7
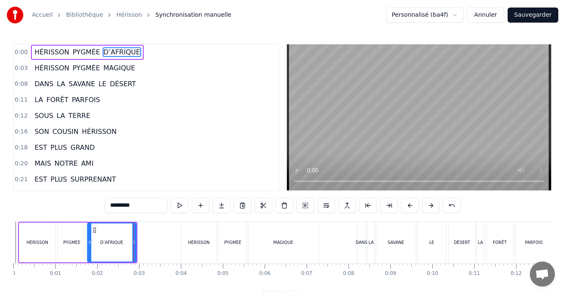
click at [275, 242] on div "MAGIQUE" at bounding box center [284, 243] width 20 height 6
type input "*******"
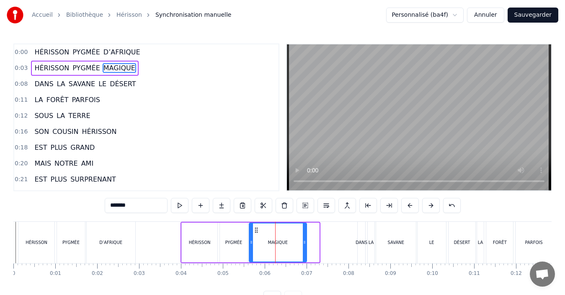
drag, startPoint x: 319, startPoint y: 246, endPoint x: 306, endPoint y: 248, distance: 12.7
click at [306, 248] on div at bounding box center [304, 243] width 3 height 38
click at [10, 253] on div "Accueil Bibliothèque Hérisson Synchronisation manuelle Personnalisé (ba4f) Annu…" at bounding box center [282, 153] width 565 height 306
click at [12, 253] on div "Accueil Bibliothèque Hérisson Synchronisation manuelle Personnalisé (ba4f) Annu…" at bounding box center [282, 153] width 565 height 306
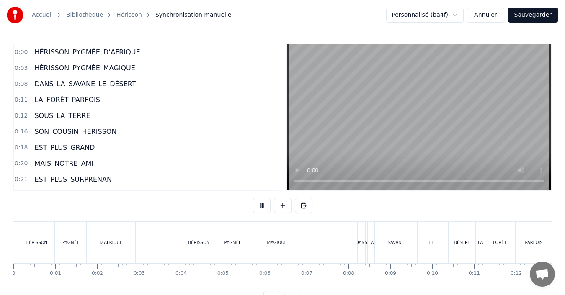
scroll to position [31, 0]
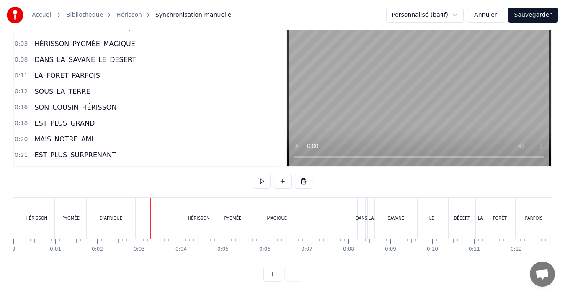
click at [34, 223] on div "HÉRISSON" at bounding box center [36, 218] width 36 height 41
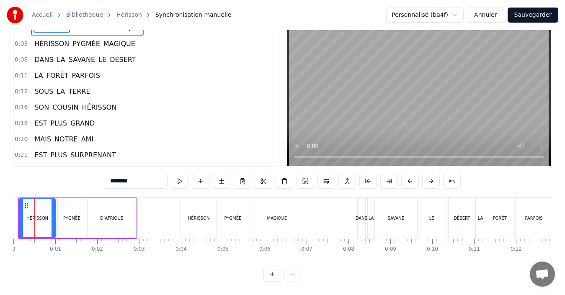
scroll to position [0, 0]
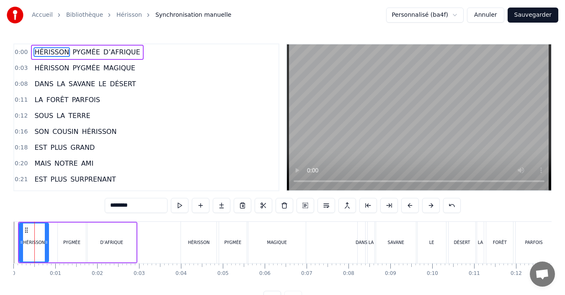
drag, startPoint x: 54, startPoint y: 242, endPoint x: 46, endPoint y: 238, distance: 8.8
click at [46, 238] on div at bounding box center [46, 243] width 3 height 38
click at [66, 242] on div "PYGMÉE" at bounding box center [71, 243] width 17 height 6
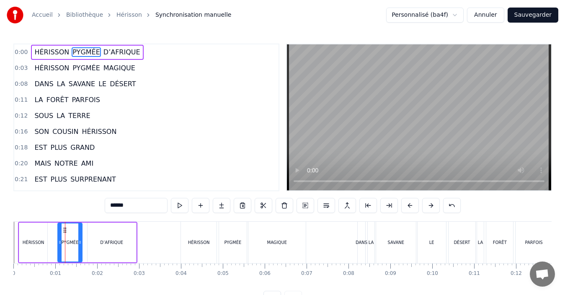
click at [78, 246] on div at bounding box center [79, 243] width 3 height 38
click at [197, 241] on div "HÉRISSON" at bounding box center [199, 243] width 22 height 6
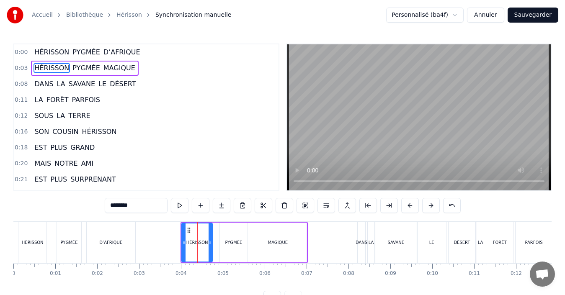
drag, startPoint x: 214, startPoint y: 245, endPoint x: 208, endPoint y: 245, distance: 6.3
click at [209, 245] on icon at bounding box center [210, 242] width 3 height 7
click at [234, 244] on div "PYGMÉE" at bounding box center [233, 243] width 17 height 6
type input "******"
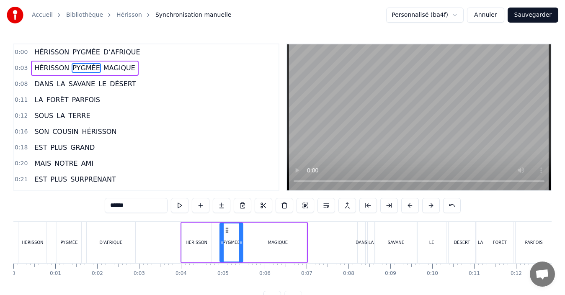
drag, startPoint x: 246, startPoint y: 243, endPoint x: 241, endPoint y: 244, distance: 4.6
click at [241, 244] on icon at bounding box center [240, 242] width 3 height 7
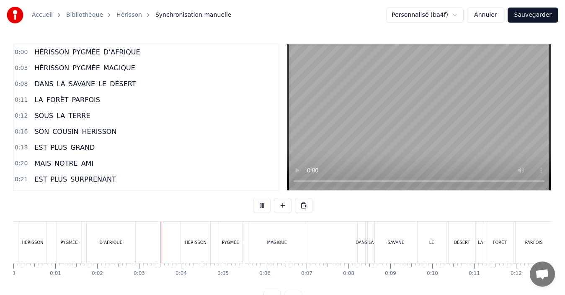
scroll to position [31, 0]
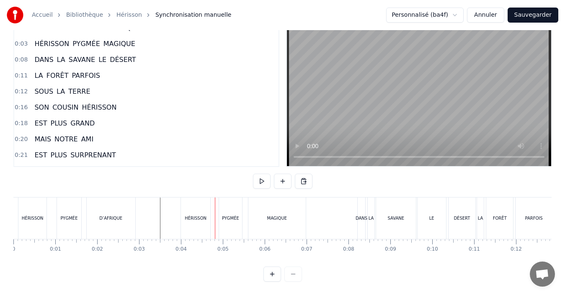
click at [10, 219] on div "Accueil Bibliothèque Hérisson Synchronisation manuelle Personnalisé (ba4f) Annu…" at bounding box center [282, 129] width 565 height 306
click at [261, 206] on div "MAGIQUE" at bounding box center [277, 218] width 57 height 41
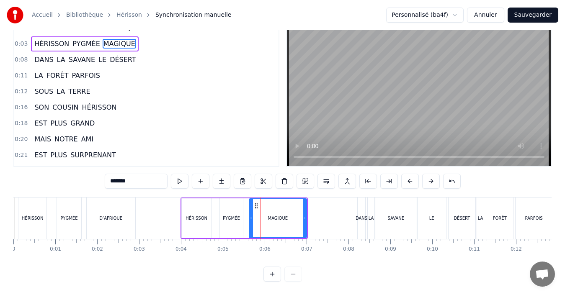
scroll to position [0, 0]
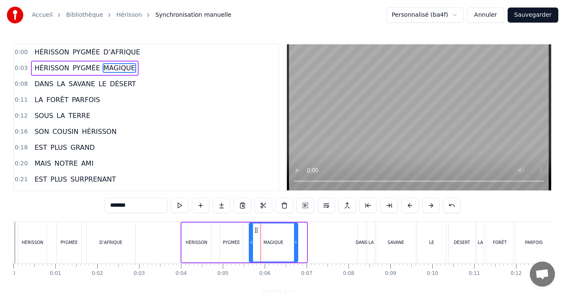
drag, startPoint x: 303, startPoint y: 246, endPoint x: 294, endPoint y: 246, distance: 9.2
click at [294, 246] on div at bounding box center [295, 243] width 3 height 38
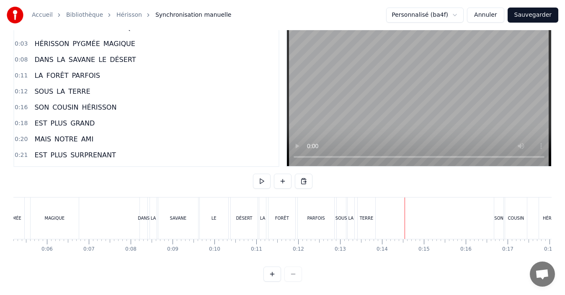
scroll to position [0, 209]
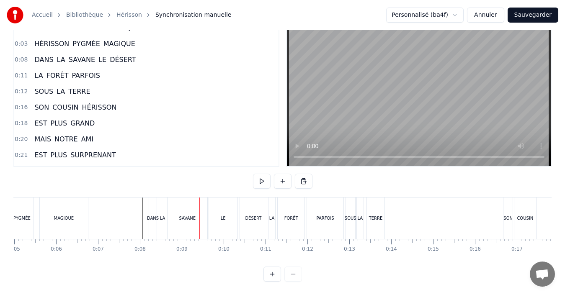
click at [187, 215] on div "SAVANE" at bounding box center [187, 218] width 17 height 6
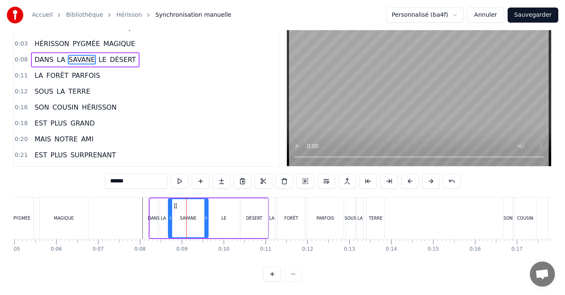
scroll to position [0, 0]
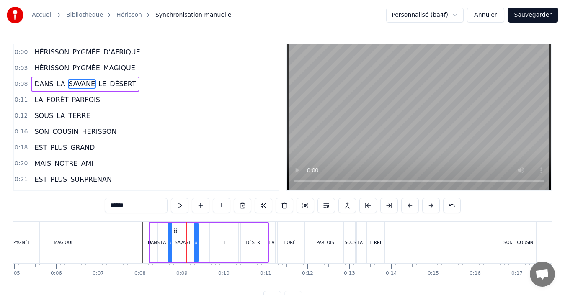
drag, startPoint x: 205, startPoint y: 243, endPoint x: 212, endPoint y: 242, distance: 7.6
click at [194, 243] on icon at bounding box center [195, 242] width 3 height 7
click at [201, 244] on div "DANS LA SAVANE LE DÉSERT" at bounding box center [209, 242] width 120 height 41
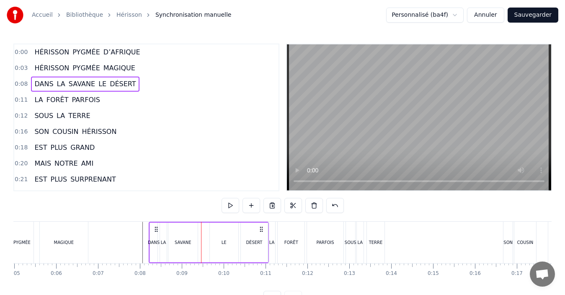
scroll to position [31, 0]
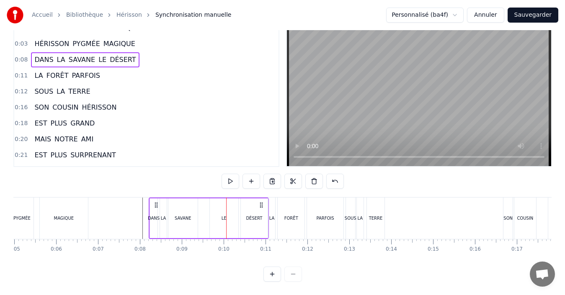
click at [218, 216] on div "LE" at bounding box center [224, 219] width 29 height 40
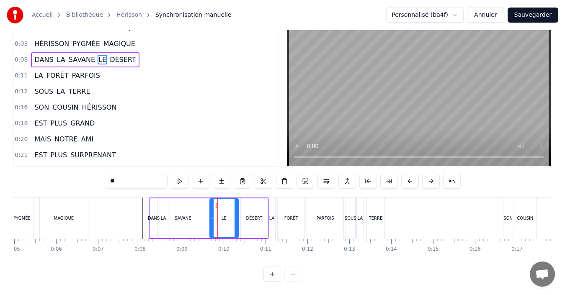
scroll to position [0, 0]
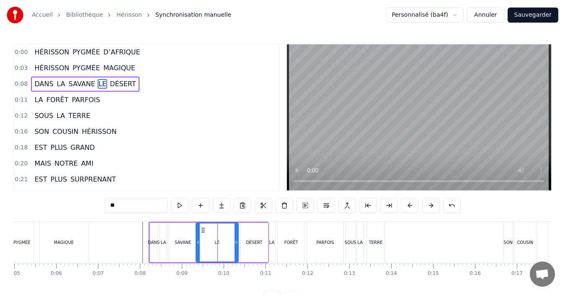
drag, startPoint x: 211, startPoint y: 243, endPoint x: 197, endPoint y: 243, distance: 13.8
click at [197, 243] on icon at bounding box center [198, 242] width 3 height 7
drag, startPoint x: 236, startPoint y: 245, endPoint x: 212, endPoint y: 244, distance: 23.9
click at [212, 244] on icon at bounding box center [212, 242] width 3 height 7
click at [242, 244] on div "DÉSERT" at bounding box center [254, 243] width 27 height 40
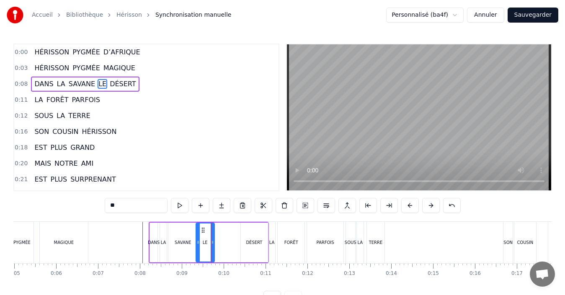
type input "******"
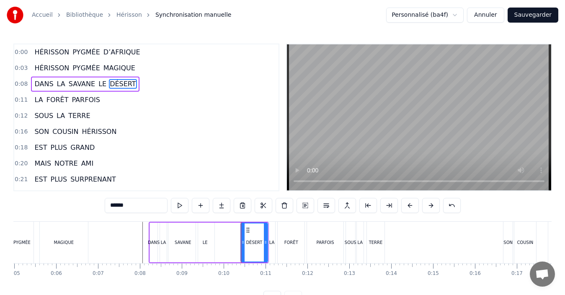
click at [221, 246] on div "DANS LA SAVANE LE DÉSERT" at bounding box center [209, 242] width 120 height 41
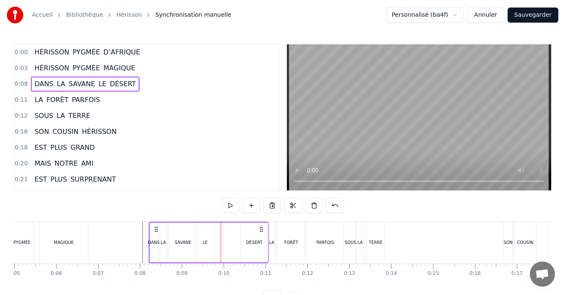
scroll to position [31, 0]
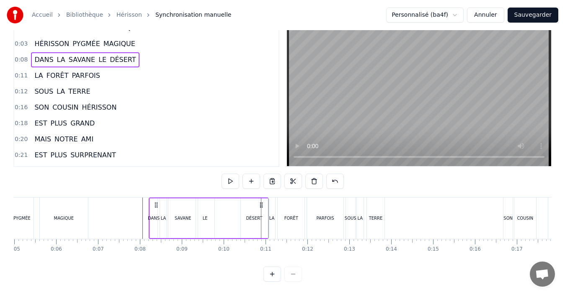
click at [243, 216] on div "DÉSERT" at bounding box center [254, 219] width 27 height 40
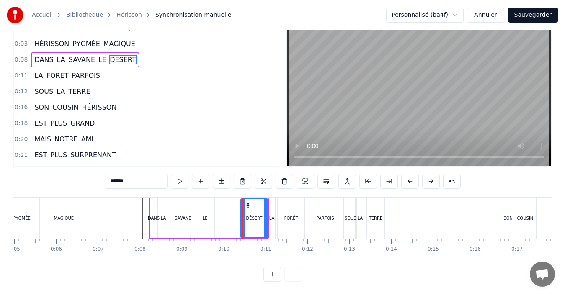
scroll to position [0, 0]
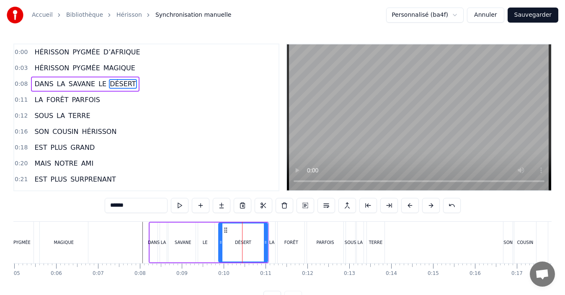
drag, startPoint x: 242, startPoint y: 240, endPoint x: 220, endPoint y: 242, distance: 22.4
click at [220, 242] on icon at bounding box center [220, 242] width 3 height 7
drag, startPoint x: 264, startPoint y: 243, endPoint x: 249, endPoint y: 241, distance: 15.6
click at [249, 241] on icon at bounding box center [250, 242] width 3 height 7
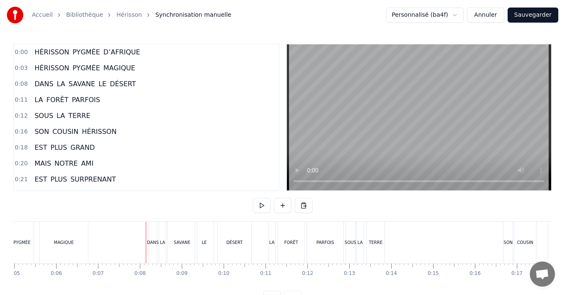
scroll to position [31, 0]
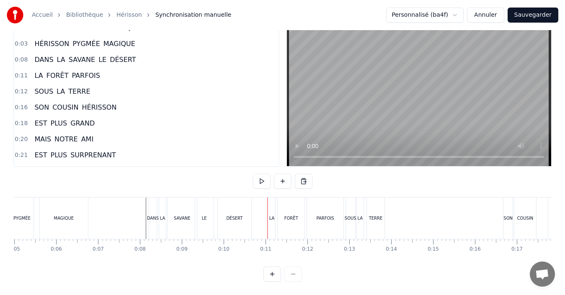
click at [272, 215] on div "LA" at bounding box center [272, 218] width 7 height 41
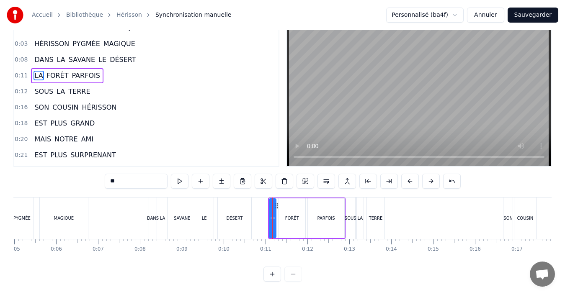
scroll to position [0, 0]
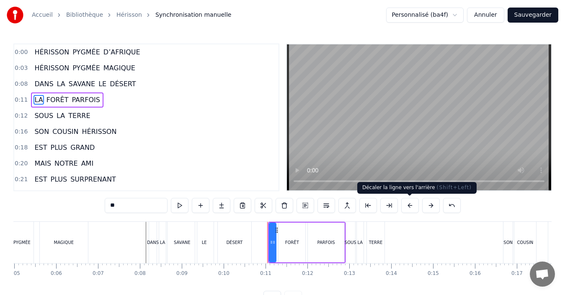
click at [413, 207] on button at bounding box center [411, 205] width 18 height 15
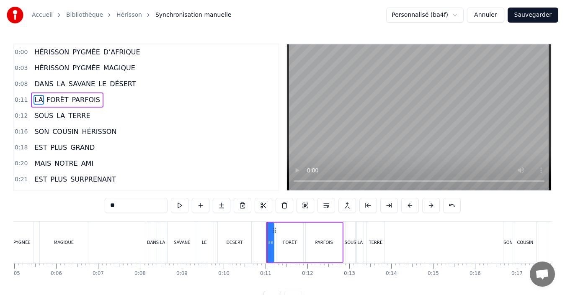
click at [413, 207] on button at bounding box center [411, 205] width 18 height 15
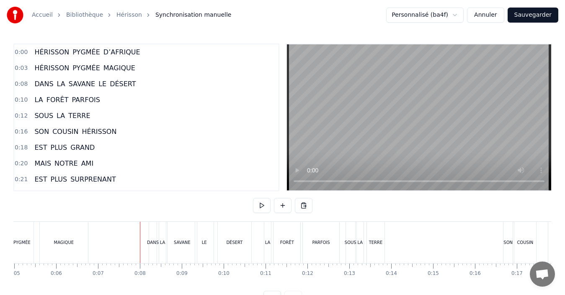
scroll to position [31, 0]
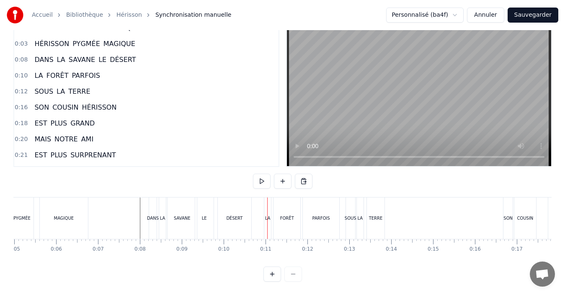
click at [352, 215] on div "SOUS" at bounding box center [351, 218] width 12 height 6
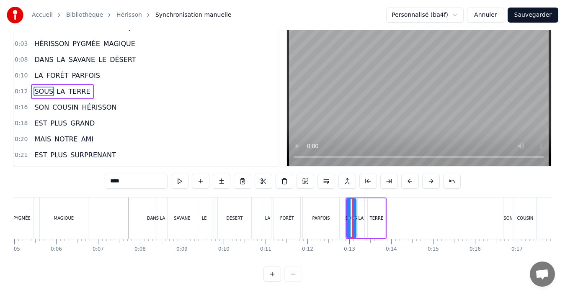
scroll to position [0, 0]
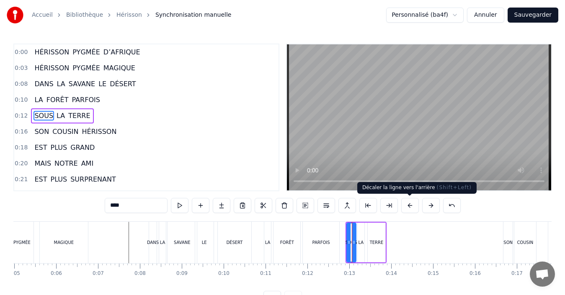
click at [407, 211] on button at bounding box center [411, 205] width 18 height 15
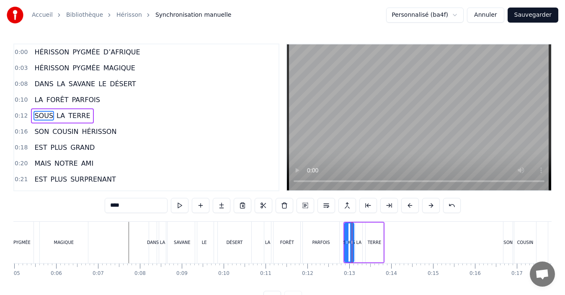
click at [407, 211] on button at bounding box center [411, 205] width 18 height 15
click at [304, 255] on div "PARFOIS" at bounding box center [321, 242] width 36 height 41
type input "*******"
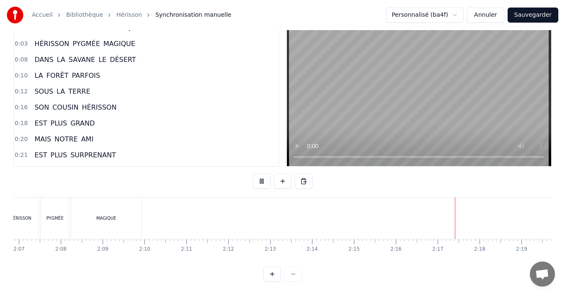
scroll to position [0, 5391]
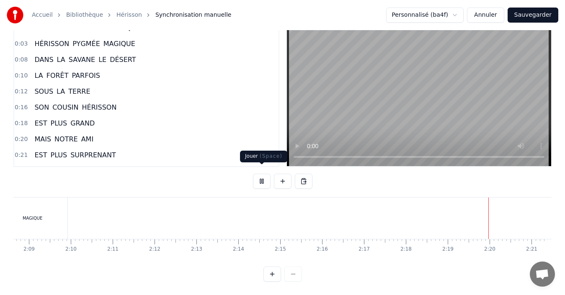
click at [264, 176] on button at bounding box center [262, 181] width 18 height 15
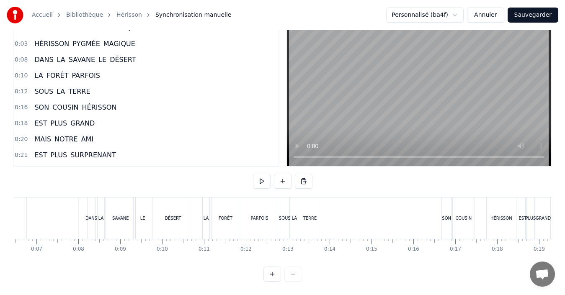
scroll to position [0, 0]
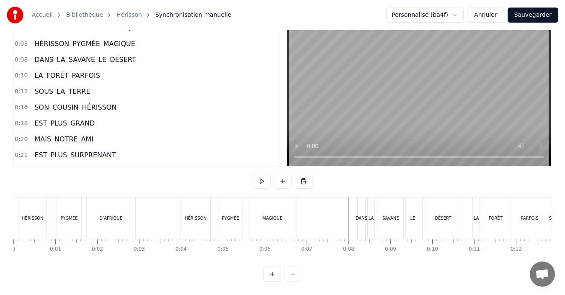
click at [11, 215] on div "Accueil Bibliothèque Hérisson Synchronisation manuelle Personnalisé (ba4f) Annu…" at bounding box center [282, 129] width 565 height 306
click at [73, 215] on div "PYGMÉE" at bounding box center [69, 218] width 17 height 6
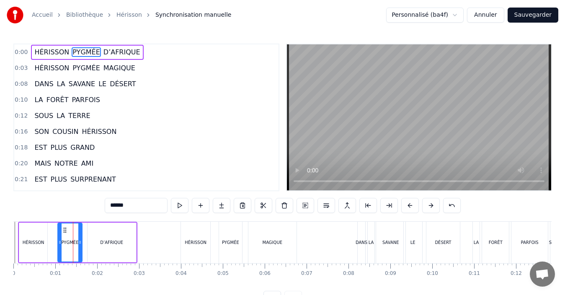
click at [35, 235] on div "HÉRISSON" at bounding box center [33, 243] width 28 height 40
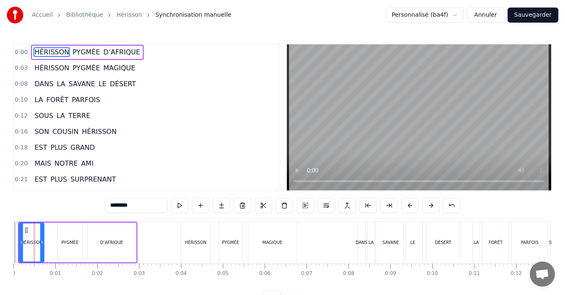
click at [42, 248] on div at bounding box center [41, 243] width 3 height 38
click at [62, 243] on div "PYGMÉE" at bounding box center [70, 243] width 24 height 40
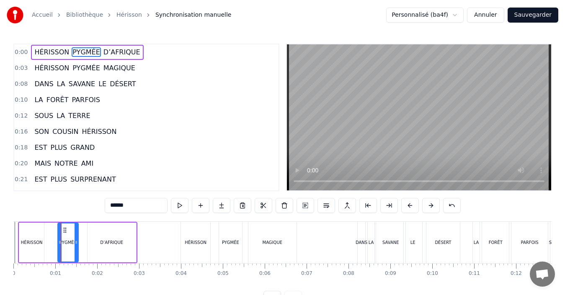
click at [75, 246] on div at bounding box center [76, 243] width 3 height 38
click at [99, 245] on div "D’AFRIQUE" at bounding box center [112, 243] width 49 height 40
type input "*********"
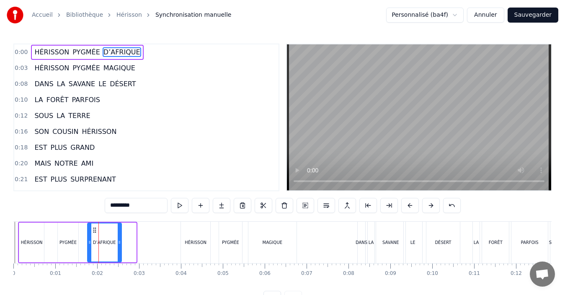
drag, startPoint x: 133, startPoint y: 246, endPoint x: 119, endPoint y: 246, distance: 14.7
click at [119, 246] on icon at bounding box center [119, 242] width 3 height 7
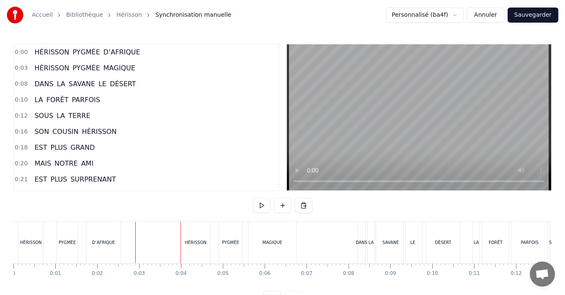
click at [8, 246] on div "Accueil Bibliothèque Hérisson Synchronisation manuelle Personnalisé (ba4f) Annu…" at bounding box center [282, 153] width 565 height 306
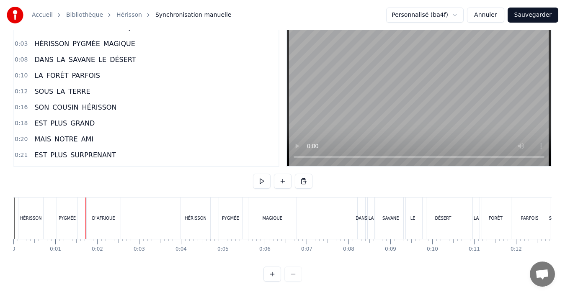
click at [64, 225] on div "PYGMÉE" at bounding box center [67, 218] width 20 height 41
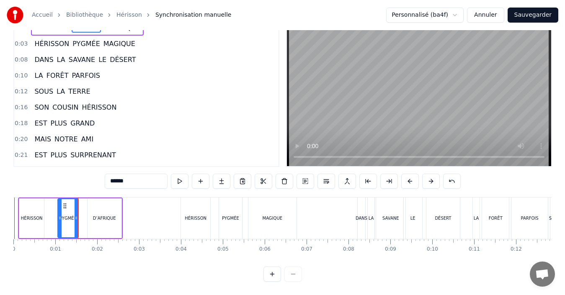
click at [96, 217] on div "D’AFRIQUE" at bounding box center [105, 219] width 34 height 40
type input "*********"
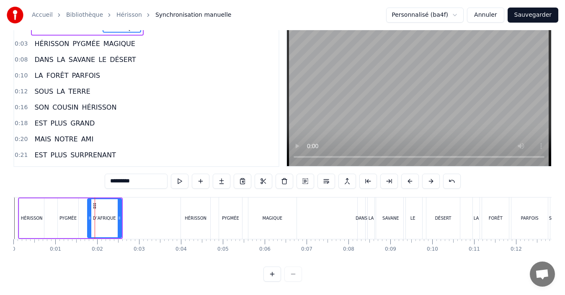
scroll to position [0, 0]
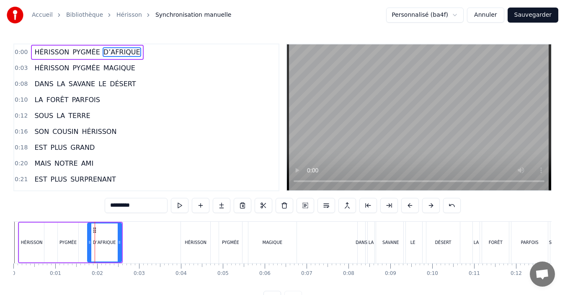
click at [92, 232] on icon at bounding box center [94, 230] width 7 height 7
drag, startPoint x: 91, startPoint y: 247, endPoint x: 84, endPoint y: 246, distance: 6.3
click at [84, 246] on div at bounding box center [85, 243] width 3 height 38
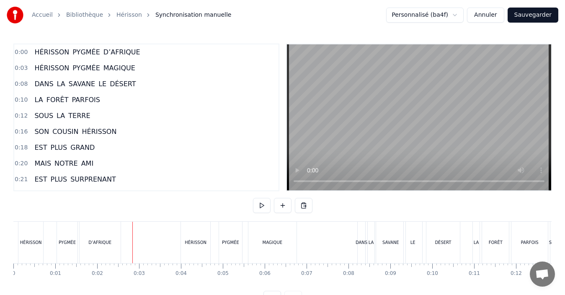
click at [0, 248] on div "Accueil Bibliothèque Hérisson Synchronisation manuelle Personnalisé (ba4f) Annu…" at bounding box center [282, 153] width 565 height 306
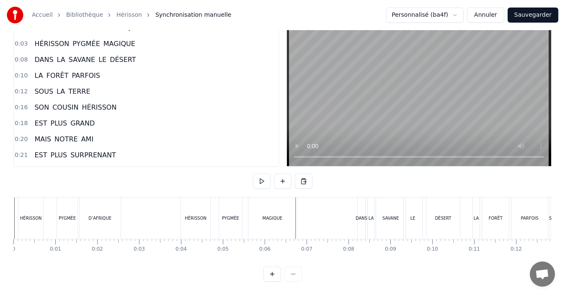
click at [199, 217] on div "HÉRISSON" at bounding box center [195, 218] width 29 height 41
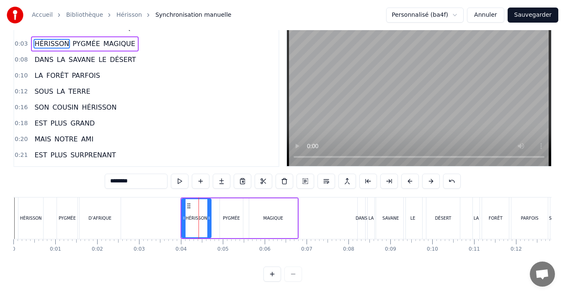
scroll to position [0, 0]
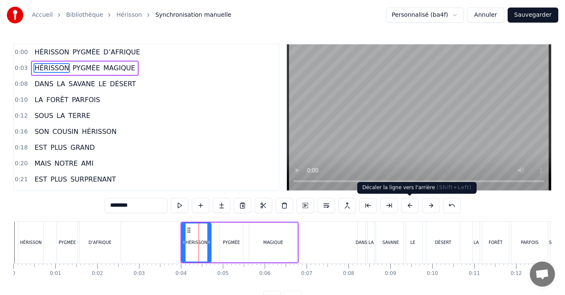
click at [412, 207] on button at bounding box center [411, 205] width 18 height 15
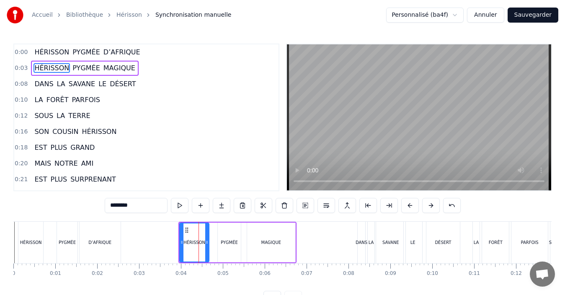
click at [412, 207] on button at bounding box center [411, 205] width 18 height 15
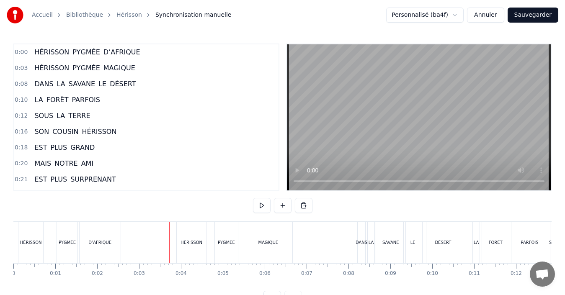
scroll to position [31, 0]
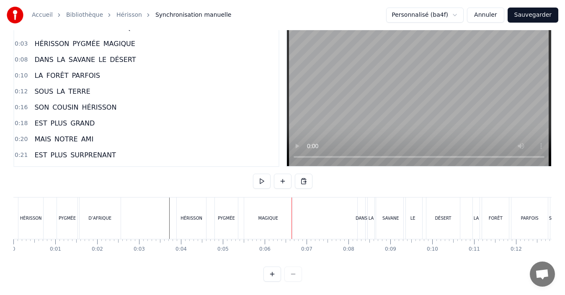
click at [277, 215] on div "MAGIQUE" at bounding box center [269, 218] width 20 height 6
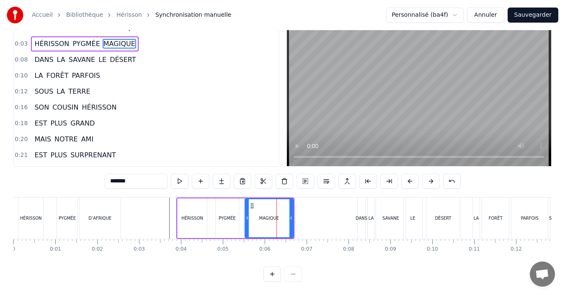
scroll to position [0, 0]
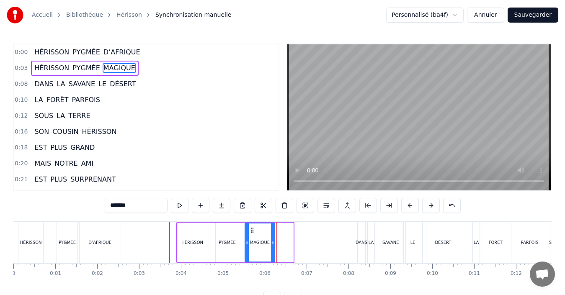
drag, startPoint x: 291, startPoint y: 243, endPoint x: 272, endPoint y: 244, distance: 18.4
click at [272, 244] on icon at bounding box center [272, 242] width 3 height 7
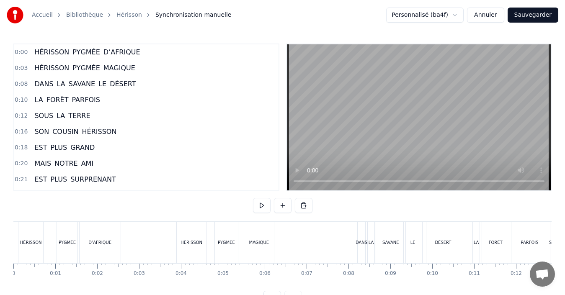
scroll to position [31, 0]
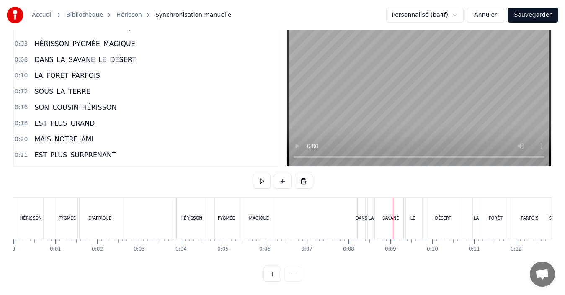
click at [249, 208] on div "MAGIQUE" at bounding box center [259, 218] width 30 height 41
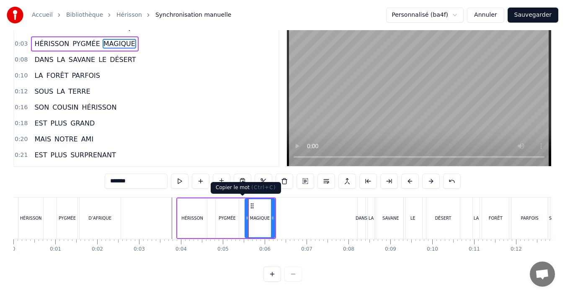
scroll to position [0, 0]
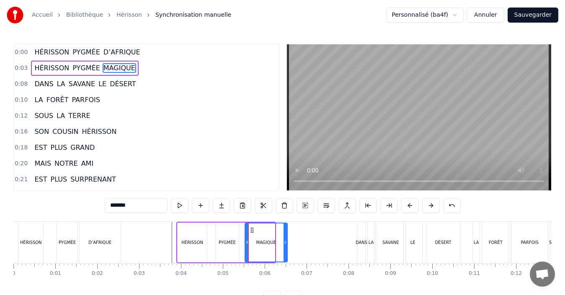
drag, startPoint x: 271, startPoint y: 241, endPoint x: 285, endPoint y: 242, distance: 13.8
click at [285, 242] on icon at bounding box center [285, 242] width 3 height 7
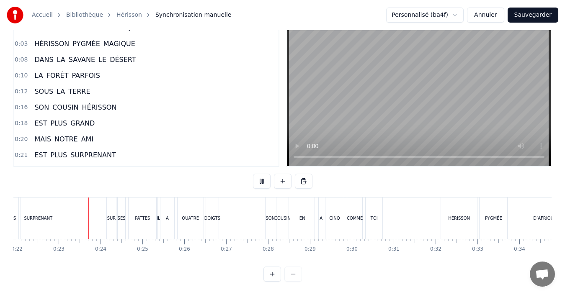
scroll to position [0, 920]
click at [542, 18] on button "Sauvegarder" at bounding box center [533, 15] width 51 height 15
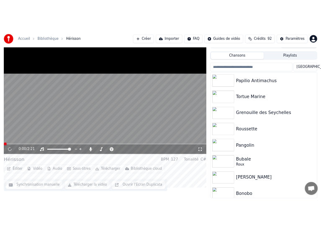
scroll to position [31, 0]
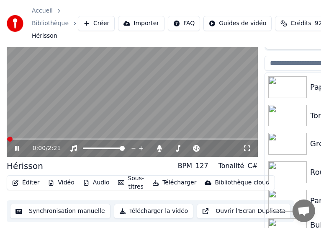
click at [16, 149] on icon at bounding box center [17, 148] width 4 height 5
click at [148, 213] on button "Télécharger la vidéo" at bounding box center [154, 211] width 80 height 15
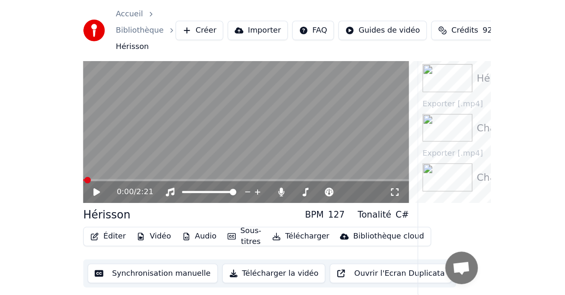
scroll to position [6, 0]
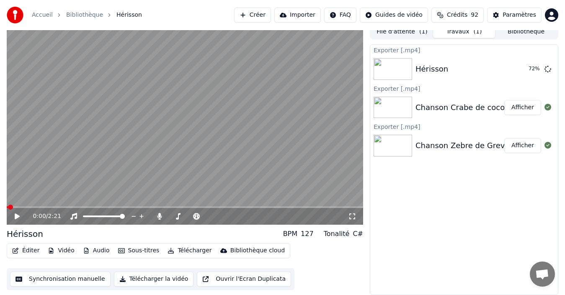
click at [468, 15] on span "Crédits" at bounding box center [457, 15] width 21 height 8
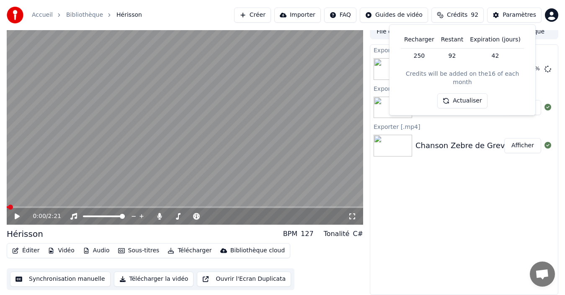
click at [460, 94] on button "Actualiser" at bounding box center [463, 100] width 50 height 15
click at [444, 222] on div "Exporter [.mp4] Hérisson 73 % Exporter [.mp4] Chanson Crabe de cocotier Affiche…" at bounding box center [464, 169] width 189 height 251
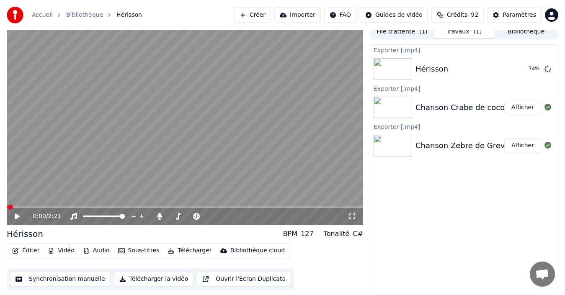
click at [521, 32] on button "Bibliothèque" at bounding box center [526, 32] width 62 height 12
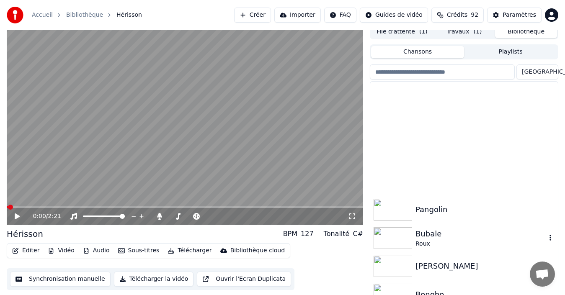
scroll to position [126, 0]
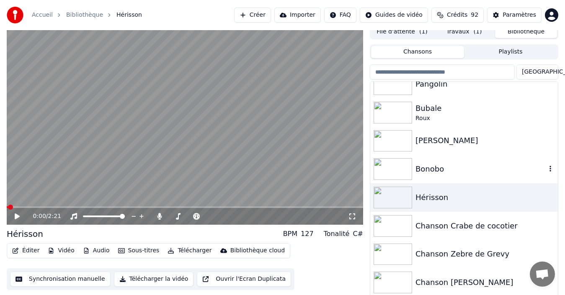
click at [429, 179] on div "Bonobo" at bounding box center [465, 169] width 188 height 29
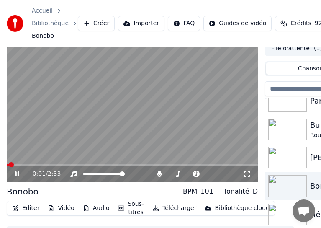
click at [16, 174] on icon at bounding box center [17, 173] width 4 height 5
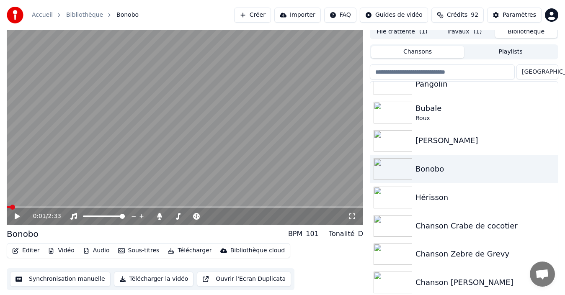
click at [48, 277] on button "Synchronisation manuelle" at bounding box center [60, 279] width 101 height 15
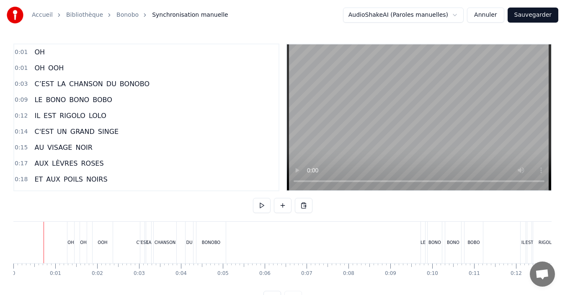
click at [8, 236] on div "Accueil Bibliothèque Bonobo Synchronisation manuelle AudioShakeAI (Paroles manu…" at bounding box center [282, 153] width 565 height 306
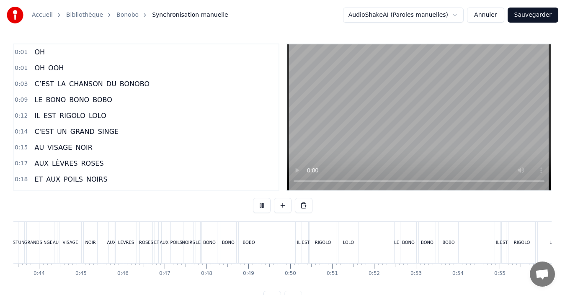
scroll to position [0, 1841]
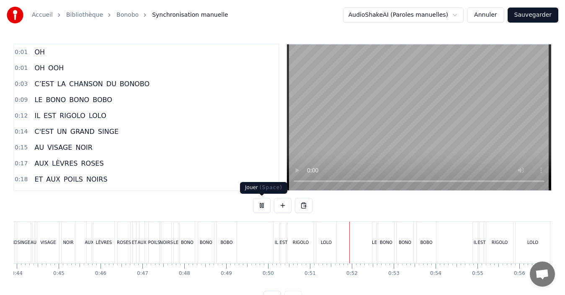
click at [254, 207] on button at bounding box center [262, 205] width 18 height 15
click at [255, 207] on button at bounding box center [262, 205] width 18 height 15
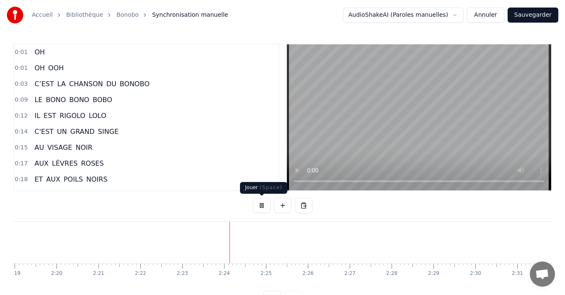
scroll to position [0, 5903]
click at [540, 16] on button "Sauvegarder" at bounding box center [533, 15] width 51 height 15
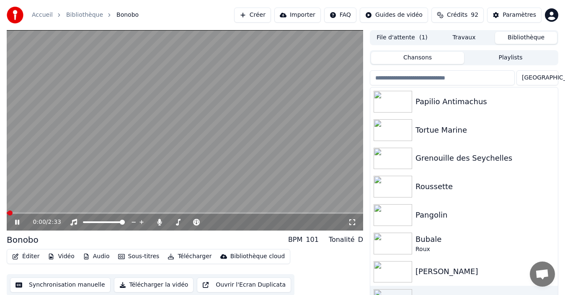
click at [15, 224] on icon at bounding box center [22, 222] width 19 height 7
click at [154, 288] on button "Télécharger la vidéo" at bounding box center [154, 285] width 80 height 15
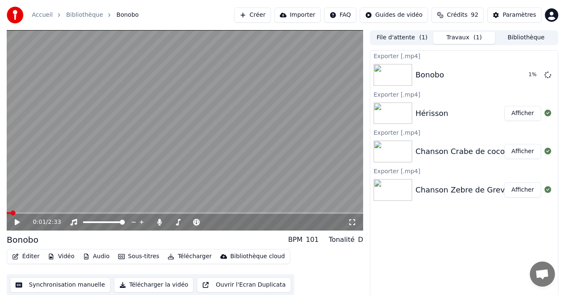
click at [526, 40] on button "Bibliothèque" at bounding box center [526, 38] width 62 height 12
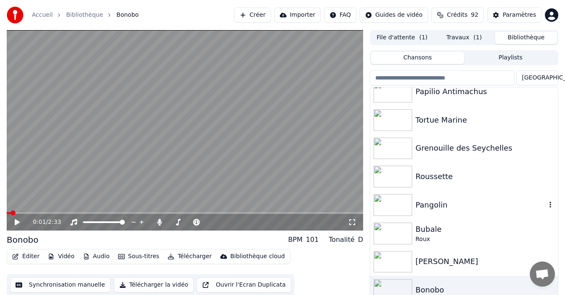
scroll to position [84, 0]
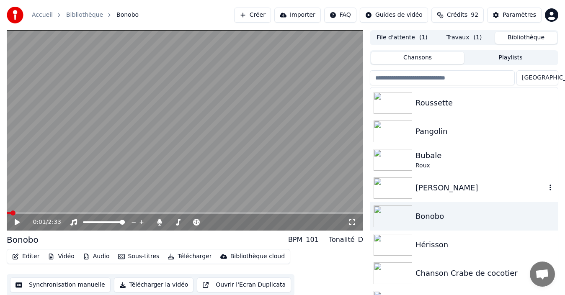
click at [457, 193] on div "[PERSON_NAME]" at bounding box center [481, 188] width 131 height 12
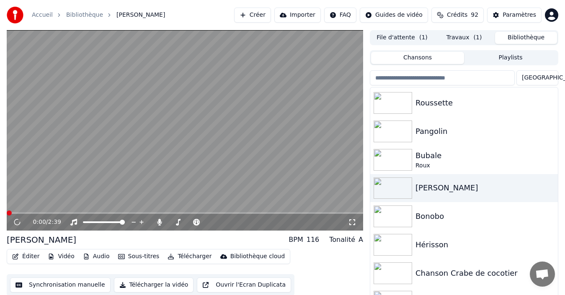
click at [71, 285] on button "Synchronisation manuelle" at bounding box center [60, 285] width 101 height 15
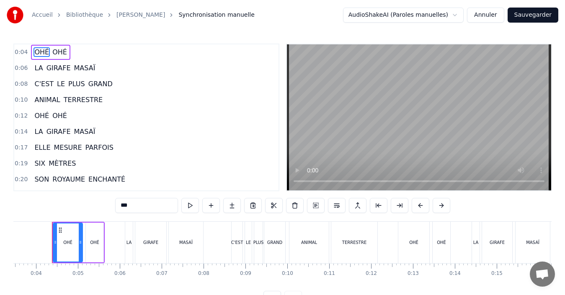
scroll to position [0, 142]
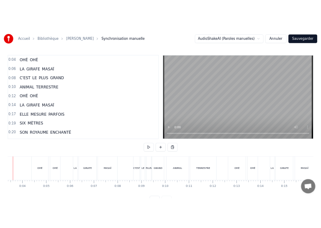
scroll to position [0, 109]
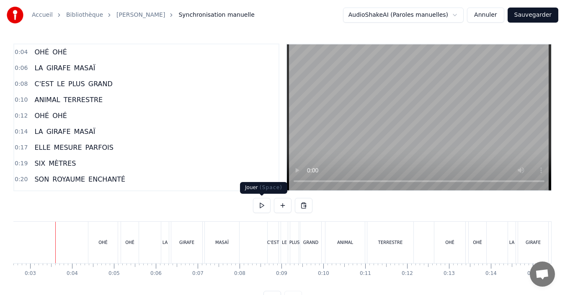
click at [264, 207] on button at bounding box center [262, 205] width 18 height 15
click at [75, 19] on link "Bibliothèque" at bounding box center [84, 15] width 37 height 8
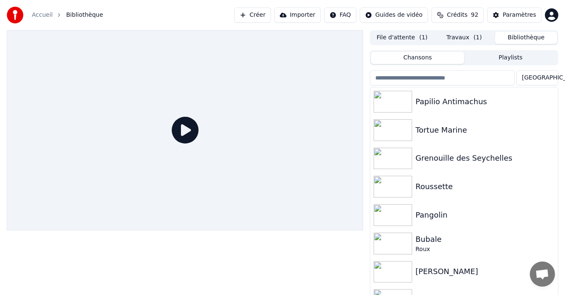
click at [406, 272] on img at bounding box center [393, 273] width 39 height 22
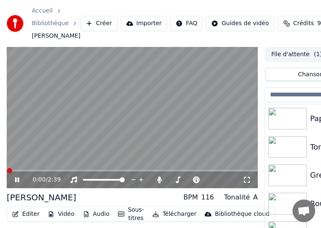
click at [17, 180] on icon at bounding box center [22, 179] width 19 height 7
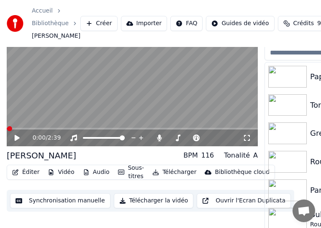
click at [63, 205] on button "Synchronisation manuelle" at bounding box center [60, 200] width 101 height 15
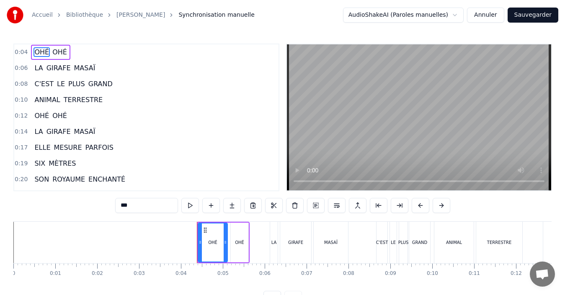
click at [0, 246] on div "Accueil Bibliothèque Girafe Masaï Synchronisation manuelle AudioShakeAI (Parole…" at bounding box center [282, 153] width 565 height 306
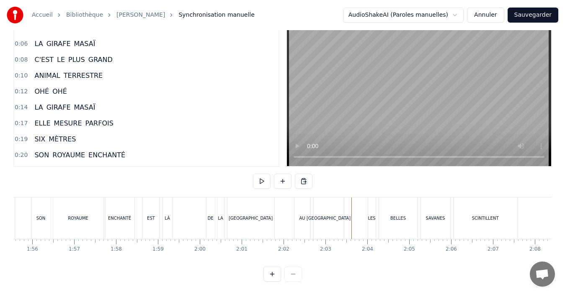
scroll to position [0, 4805]
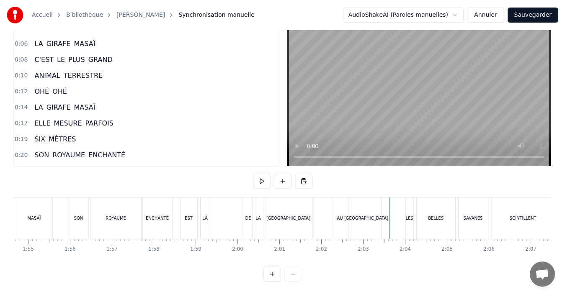
click at [162, 215] on div "ENCHANTÉ" at bounding box center [157, 218] width 23 height 6
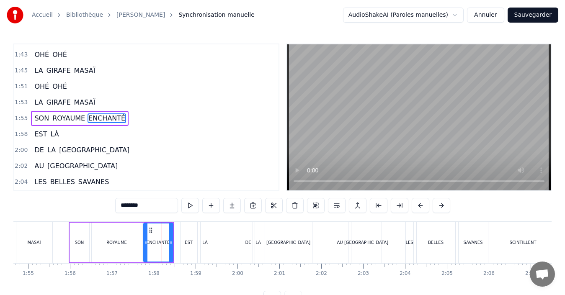
scroll to position [763, 0]
click at [143, 248] on div at bounding box center [144, 243] width 3 height 38
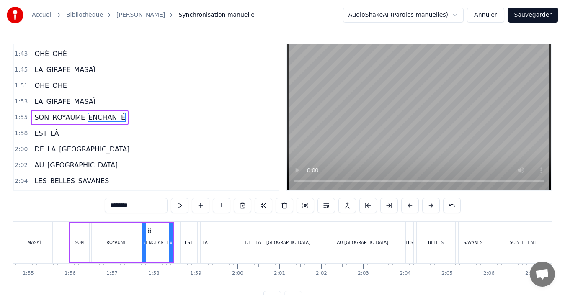
click at [126, 246] on div "ROYAUME" at bounding box center [117, 243] width 50 height 40
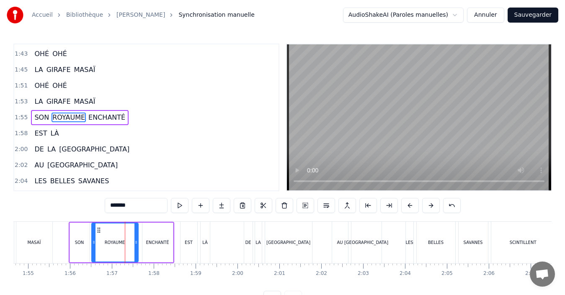
click at [135, 245] on icon at bounding box center [136, 242] width 3 height 7
click at [148, 244] on div "ENCHANTÉ" at bounding box center [157, 243] width 23 height 6
type input "********"
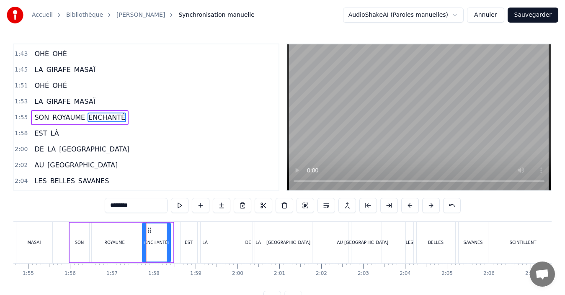
click at [167, 244] on icon at bounding box center [168, 242] width 3 height 7
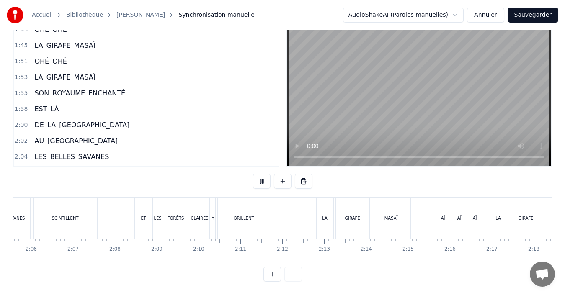
scroll to position [0, 5268]
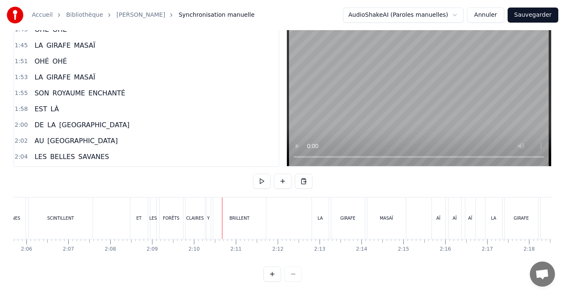
click at [142, 211] on div "ET" at bounding box center [139, 218] width 18 height 41
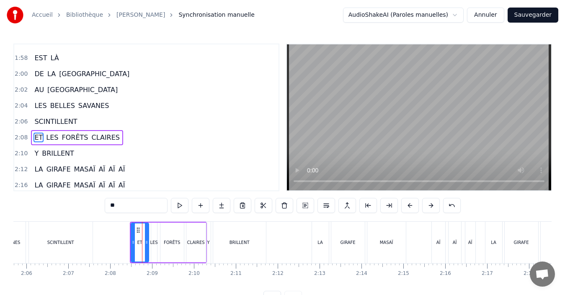
scroll to position [858, 0]
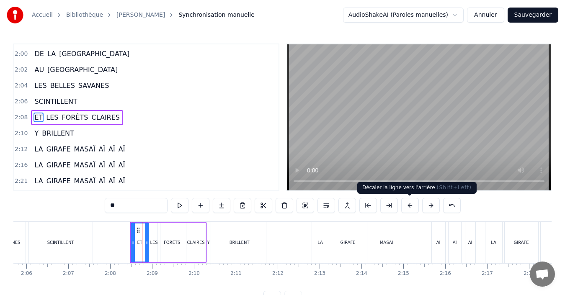
click at [413, 210] on button at bounding box center [411, 205] width 18 height 15
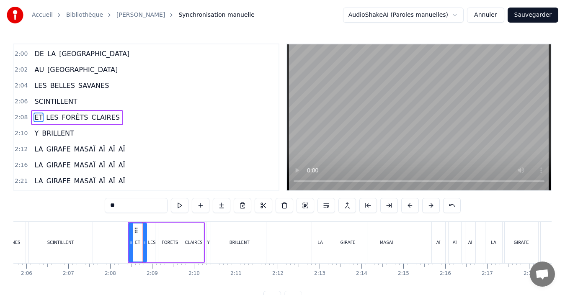
click at [413, 210] on button at bounding box center [411, 205] width 18 height 15
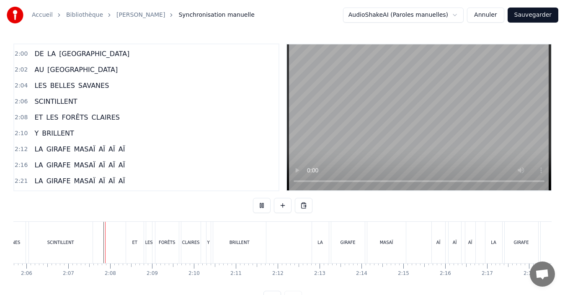
scroll to position [31, 0]
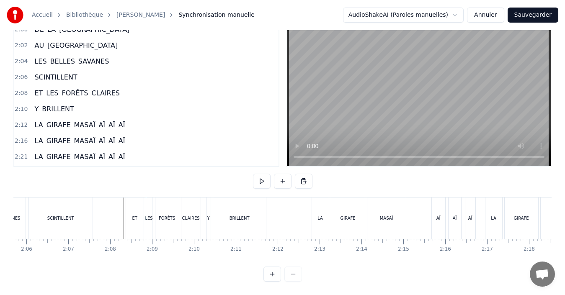
click at [132, 210] on div "ET" at bounding box center [135, 218] width 18 height 41
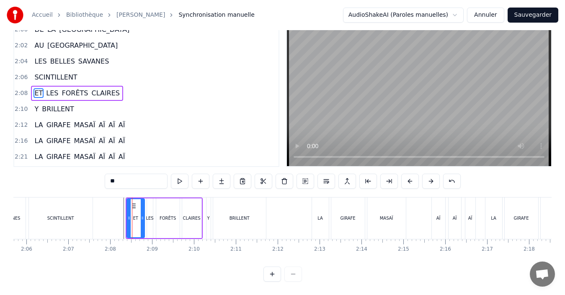
scroll to position [0, 0]
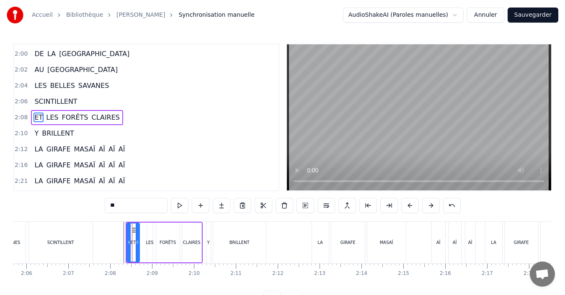
drag, startPoint x: 143, startPoint y: 242, endPoint x: 138, endPoint y: 242, distance: 5.0
click at [138, 242] on icon at bounding box center [137, 242] width 3 height 7
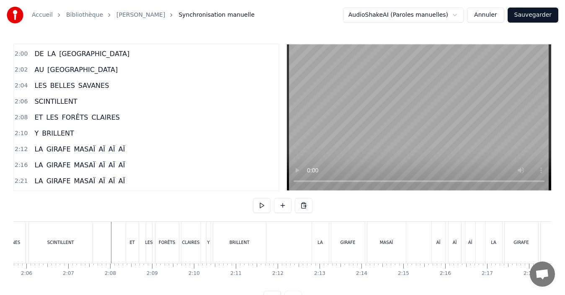
click at [164, 252] on div "FORÊTS" at bounding box center [166, 242] width 23 height 41
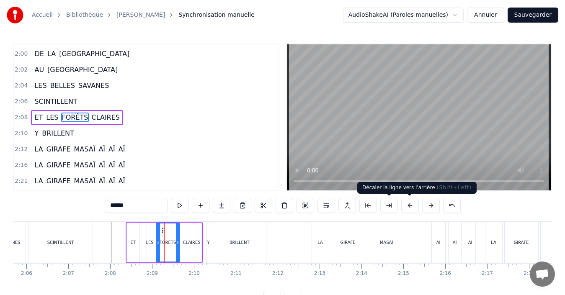
drag, startPoint x: 407, startPoint y: 206, endPoint x: 403, endPoint y: 209, distance: 4.9
click at [407, 206] on button at bounding box center [411, 205] width 18 height 15
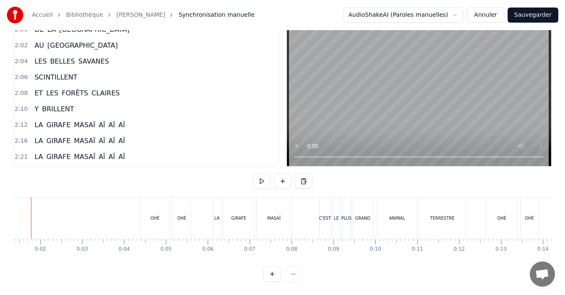
scroll to position [0, 32]
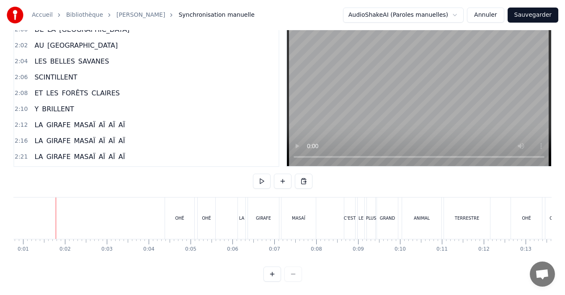
click at [527, 14] on button "Sauvegarder" at bounding box center [533, 15] width 51 height 15
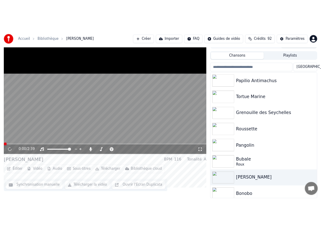
scroll to position [31, 0]
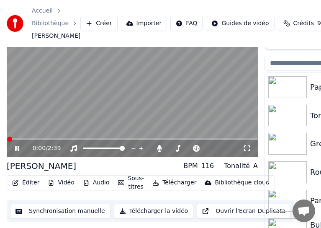
click at [15, 148] on icon at bounding box center [22, 148] width 19 height 7
click at [141, 213] on button "Télécharger la vidéo" at bounding box center [154, 211] width 80 height 15
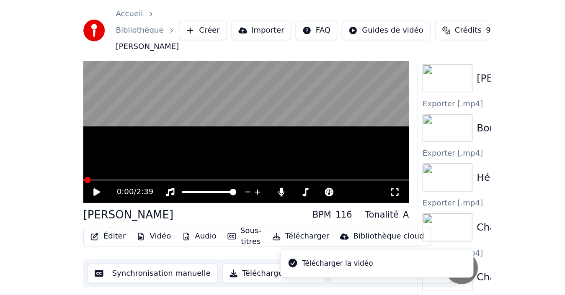
scroll to position [6, 0]
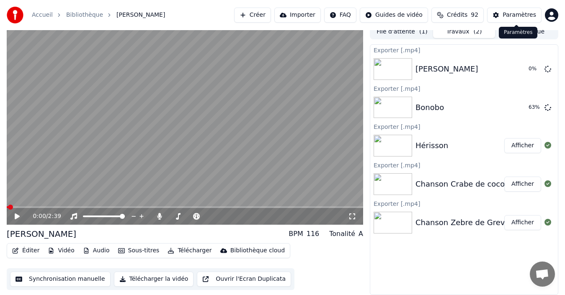
click at [523, 36] on div "Paramètres Paramètres" at bounding box center [518, 33] width 39 height 12
click at [542, 34] on button "Bibliothèque" at bounding box center [526, 32] width 62 height 12
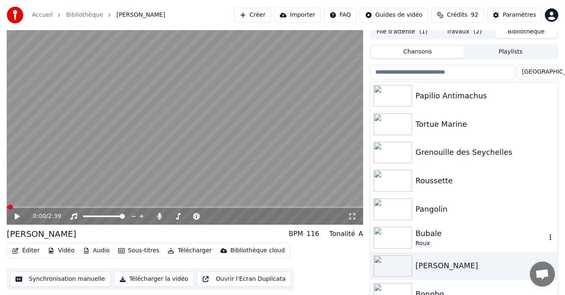
scroll to position [84, 0]
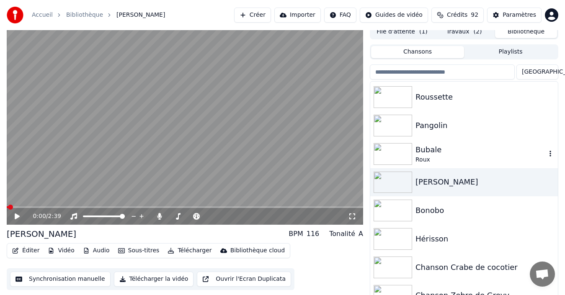
click at [447, 160] on div "Roux" at bounding box center [481, 160] width 131 height 8
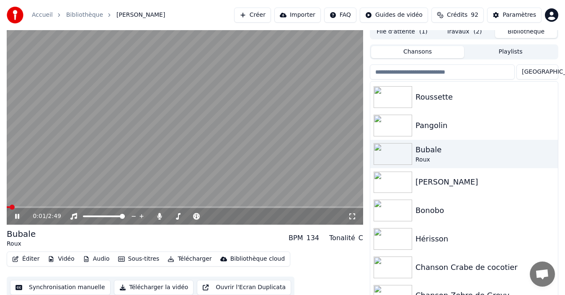
click at [15, 218] on icon at bounding box center [22, 216] width 19 height 7
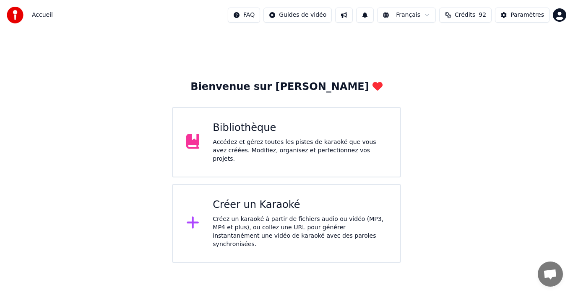
click at [258, 122] on div "Bibliothèque Accédez et gérez toutes les pistes de karaoké que vous avez créées…" at bounding box center [286, 142] width 229 height 70
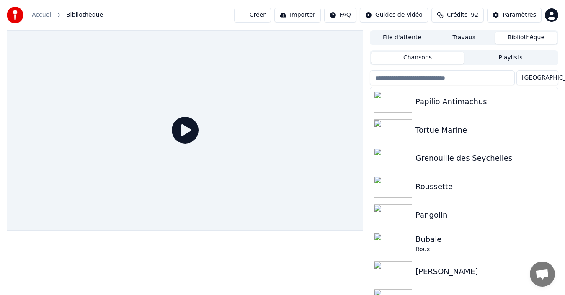
click at [418, 36] on button "File d'attente" at bounding box center [402, 38] width 62 height 12
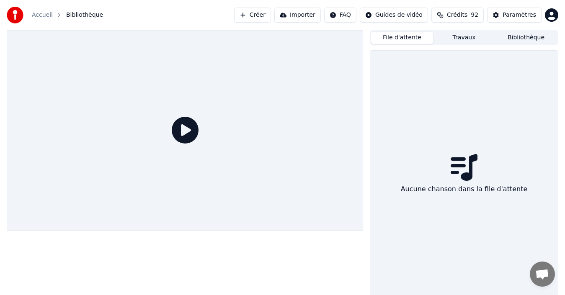
click at [533, 40] on button "Bibliothèque" at bounding box center [526, 38] width 62 height 12
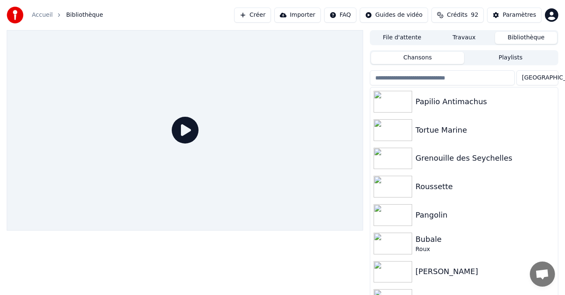
scroll to position [84, 0]
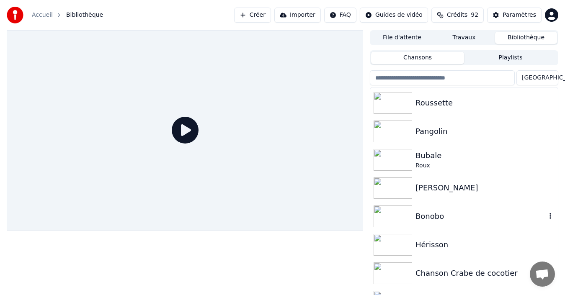
click at [452, 223] on div "Bonobo" at bounding box center [465, 216] width 188 height 29
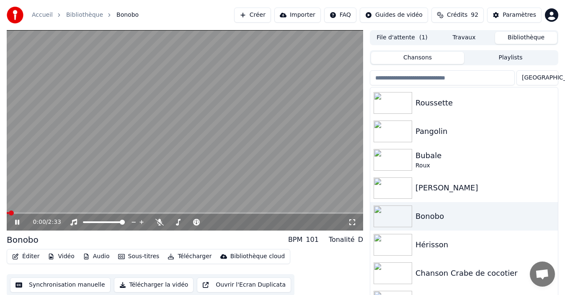
drag, startPoint x: 178, startPoint y: 3, endPoint x: 195, endPoint y: 5, distance: 17.2
click at [195, 5] on div "Accueil Bibliothèque Bonobo Créer Importer FAQ Guides de vidéo Crédits 92 Param…" at bounding box center [282, 15] width 565 height 30
click at [18, 223] on icon at bounding box center [17, 222] width 4 height 5
click at [141, 288] on button "Télécharger la vidéo" at bounding box center [154, 285] width 80 height 15
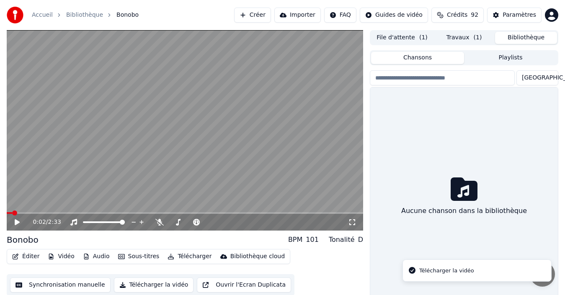
click at [529, 41] on button "Bibliothèque" at bounding box center [526, 38] width 62 height 12
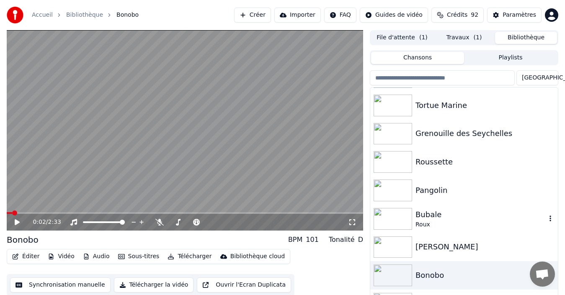
scroll to position [42, 0]
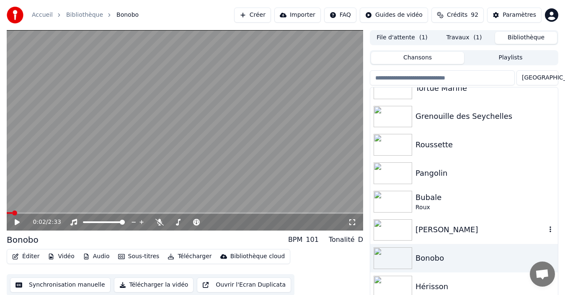
click at [455, 240] on div "[PERSON_NAME]" at bounding box center [465, 230] width 188 height 29
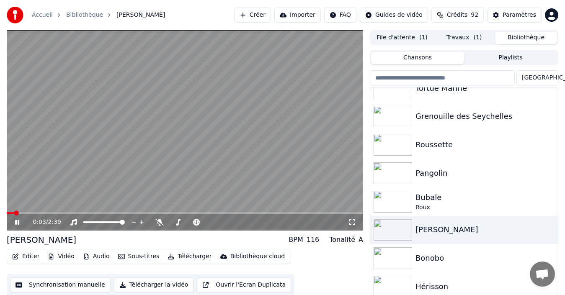
drag, startPoint x: 18, startPoint y: 222, endPoint x: 44, endPoint y: 246, distance: 35.9
click at [17, 222] on icon at bounding box center [22, 222] width 19 height 7
click at [153, 289] on button "Télécharger la vidéo" at bounding box center [154, 285] width 80 height 15
